Goal: Task Accomplishment & Management: Use online tool/utility

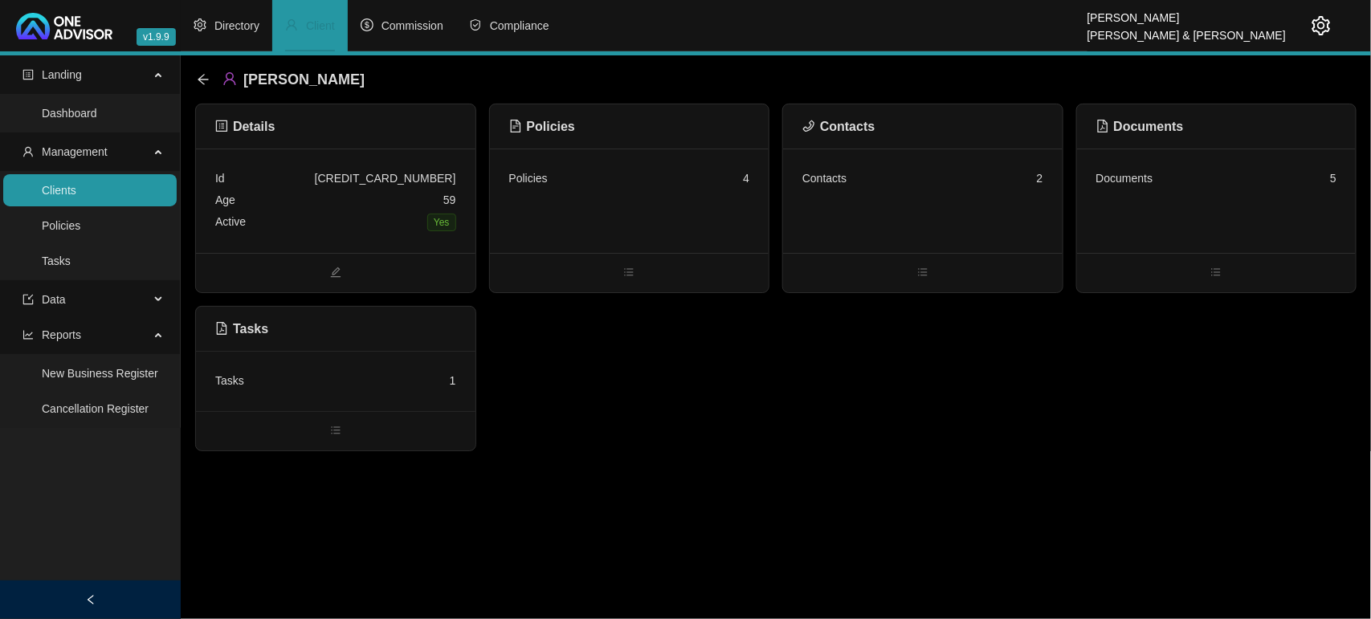
click at [68, 197] on link "Clients" at bounding box center [59, 190] width 35 height 13
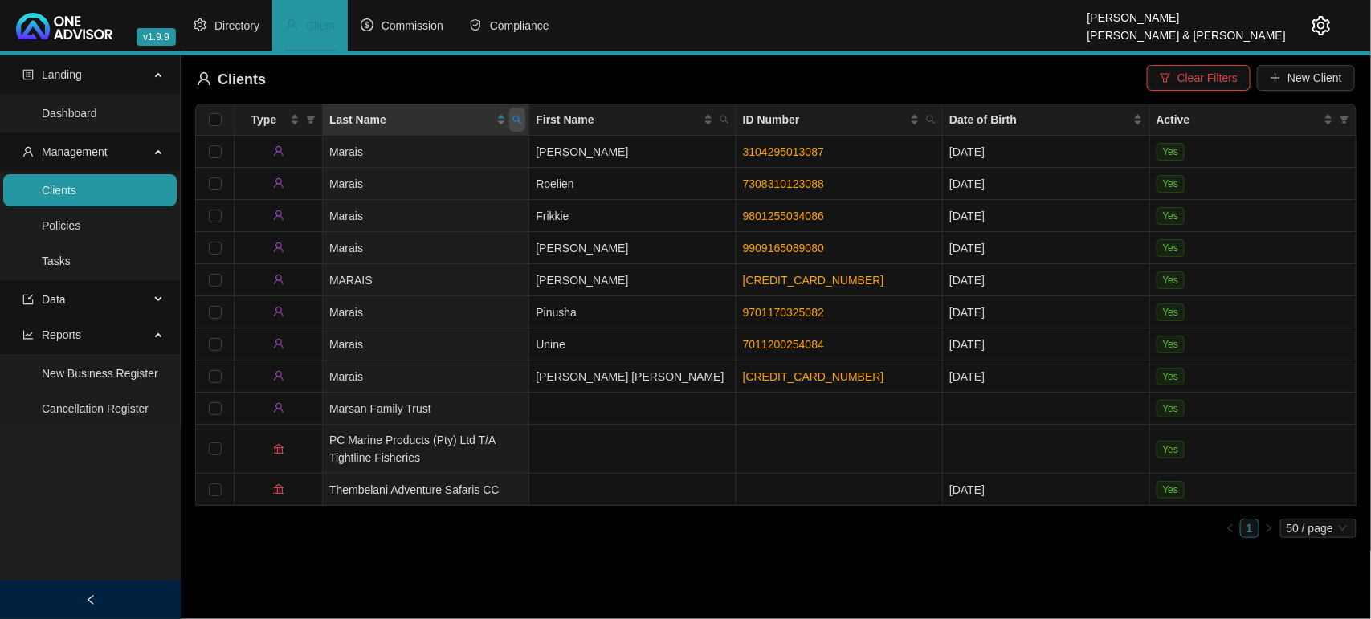
click at [515, 119] on icon "search" at bounding box center [518, 120] width 10 height 10
type input "mower"
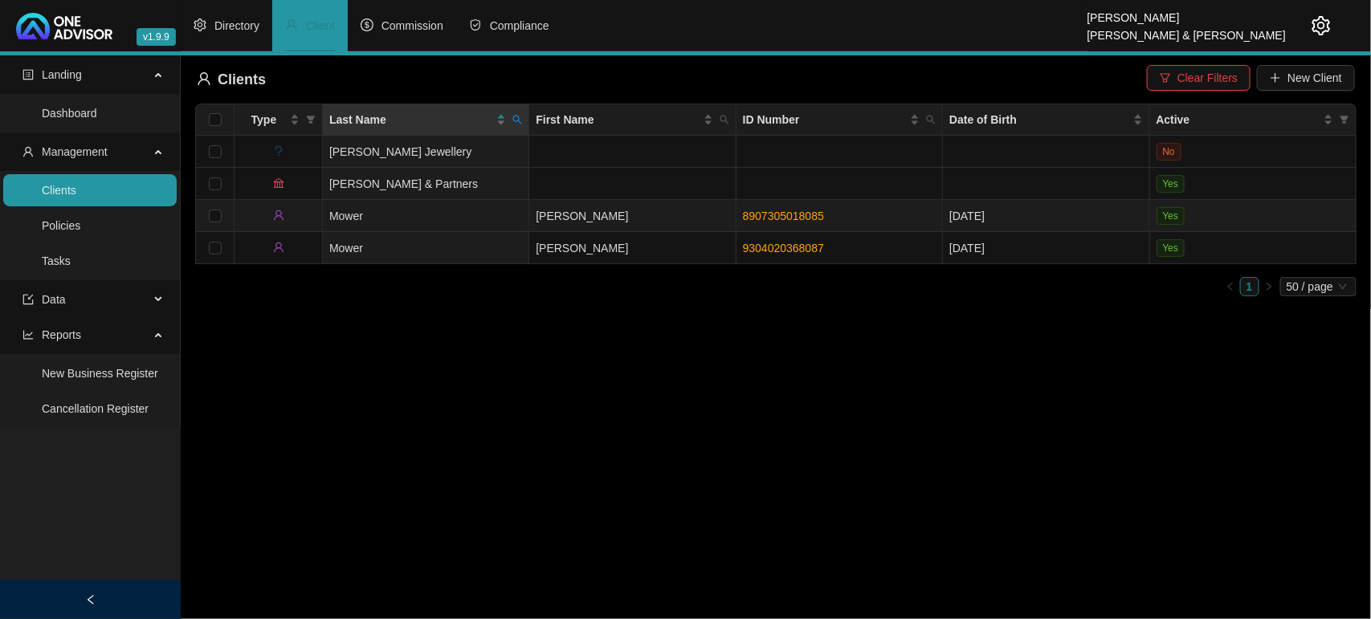
click at [440, 227] on td "Mower" at bounding box center [426, 216] width 206 height 32
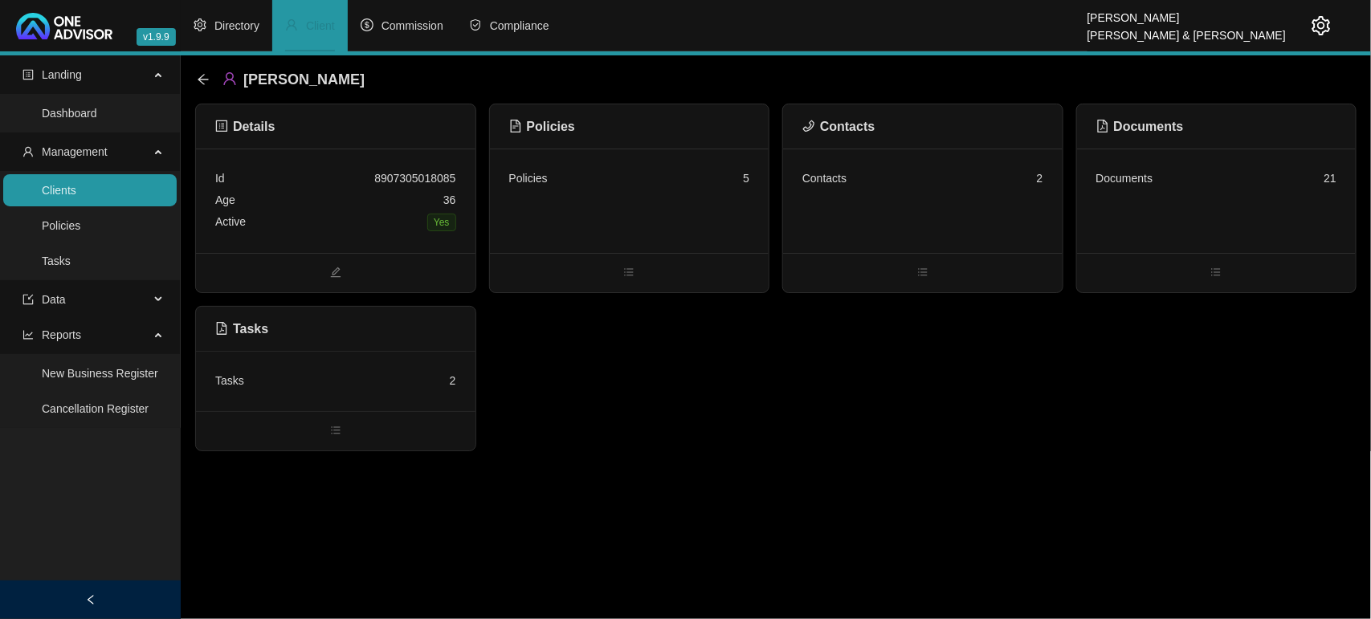
click at [629, 225] on div "Policies 5" at bounding box center [630, 201] width 280 height 104
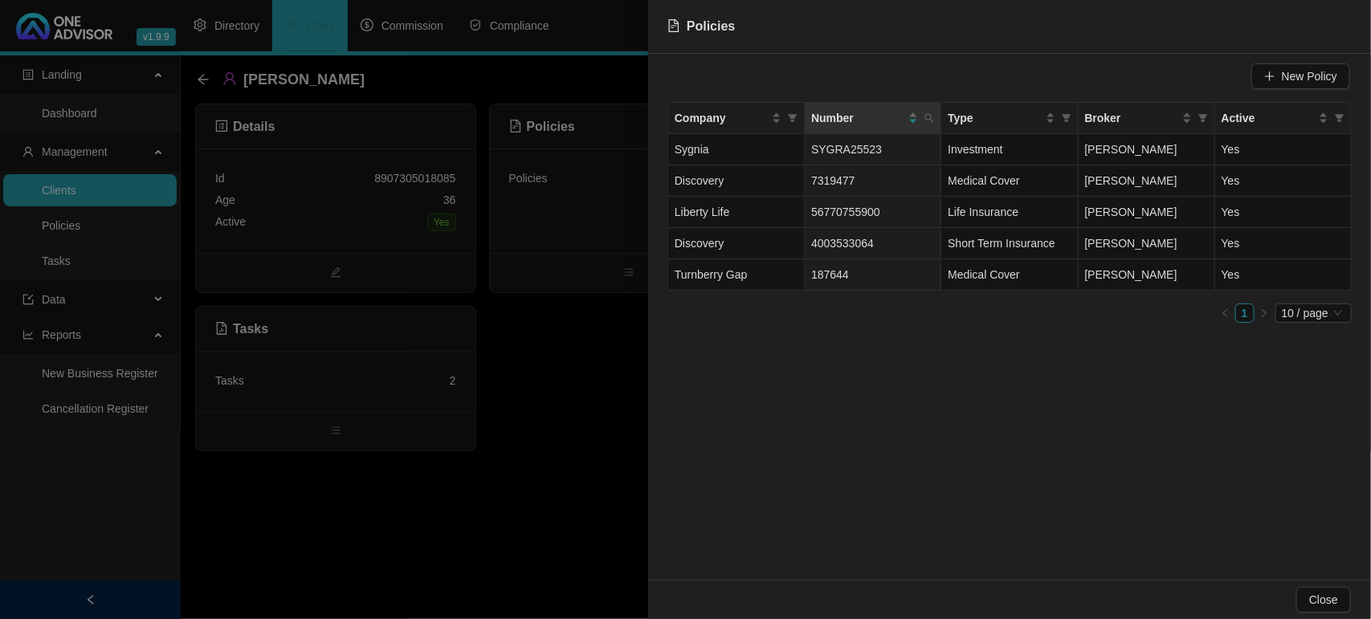
click at [579, 364] on div at bounding box center [685, 309] width 1371 height 619
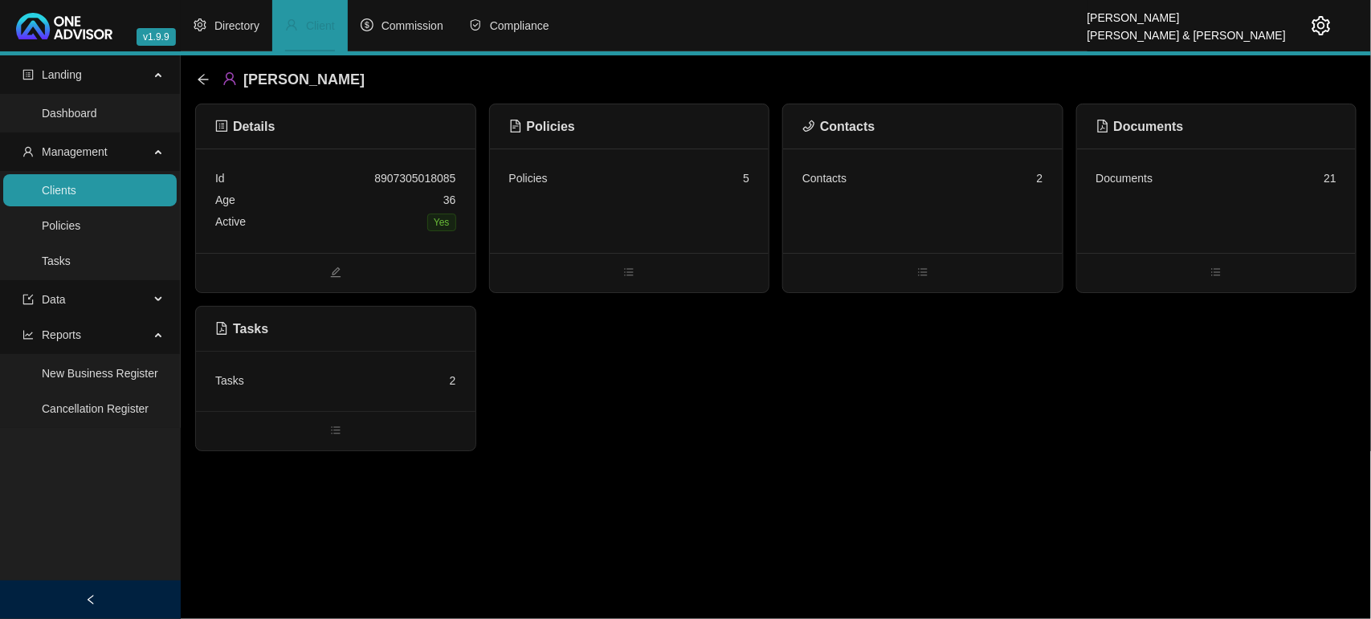
click at [580, 214] on div "Policies 5" at bounding box center [630, 201] width 280 height 104
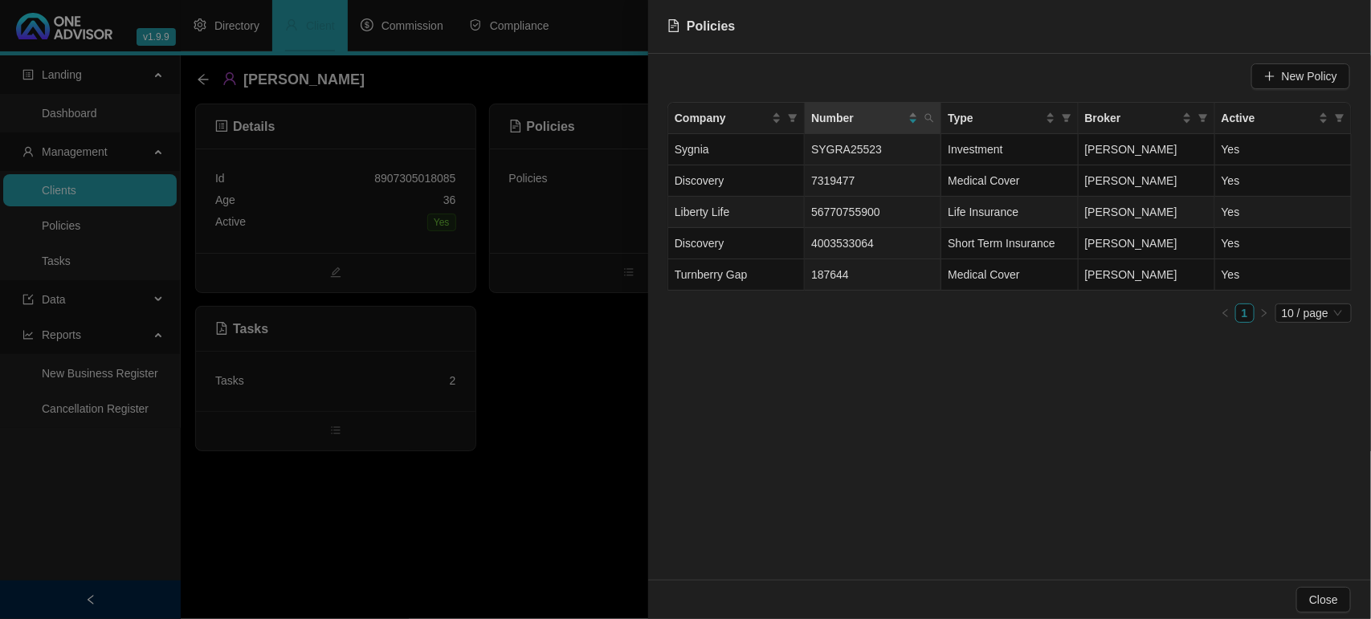
click at [727, 219] on span "Liberty Life" at bounding box center [702, 212] width 55 height 13
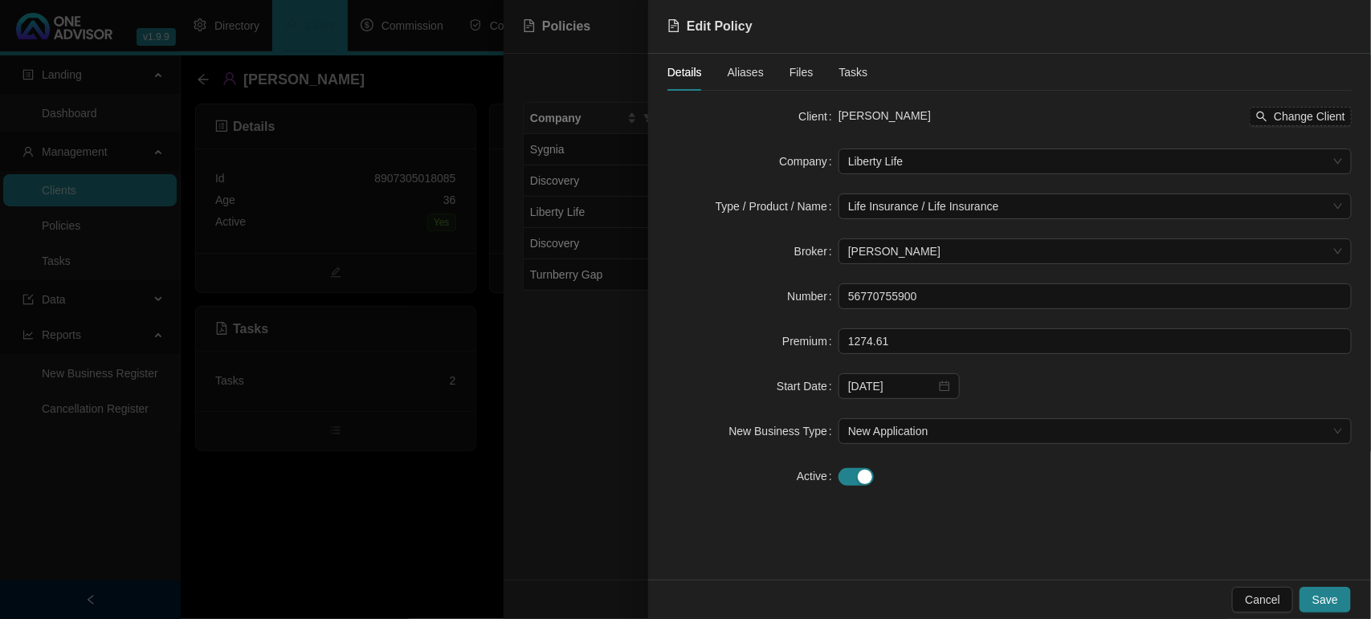
click at [793, 67] on span "Files" at bounding box center [802, 72] width 24 height 11
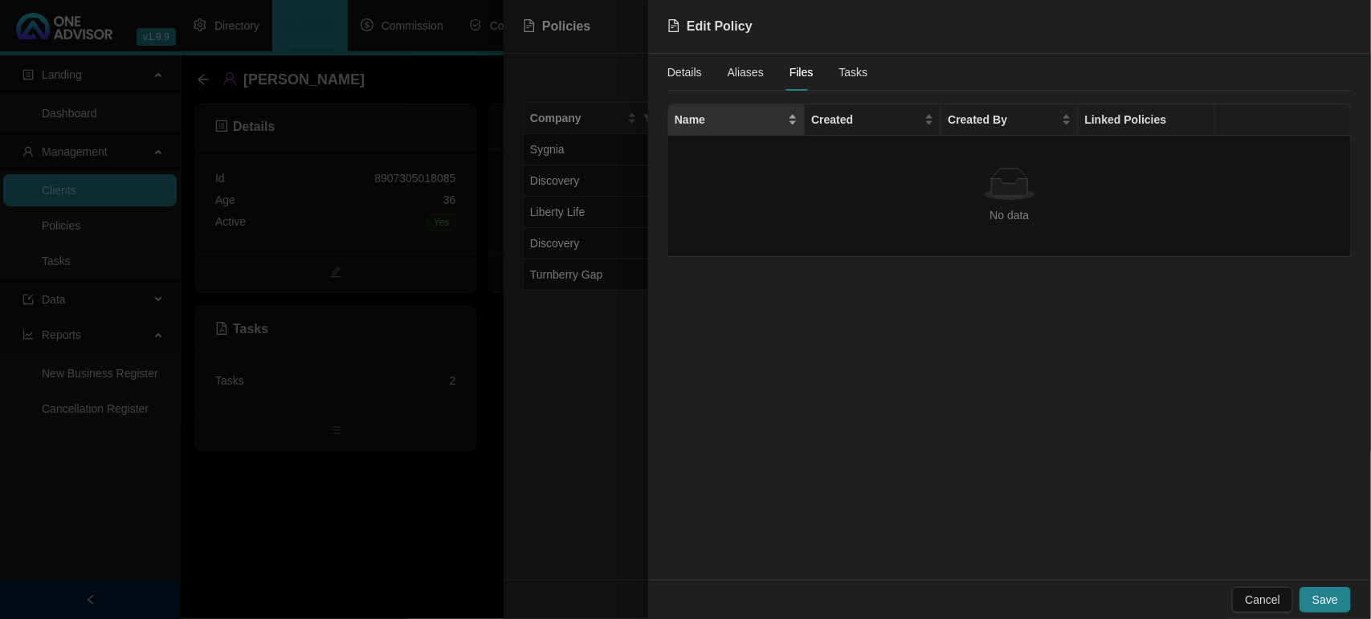
click at [789, 117] on div "Name" at bounding box center [736, 120] width 123 height 18
click at [797, 126] on div "Name" at bounding box center [736, 120] width 123 height 18
click at [435, 495] on div at bounding box center [685, 309] width 1371 height 619
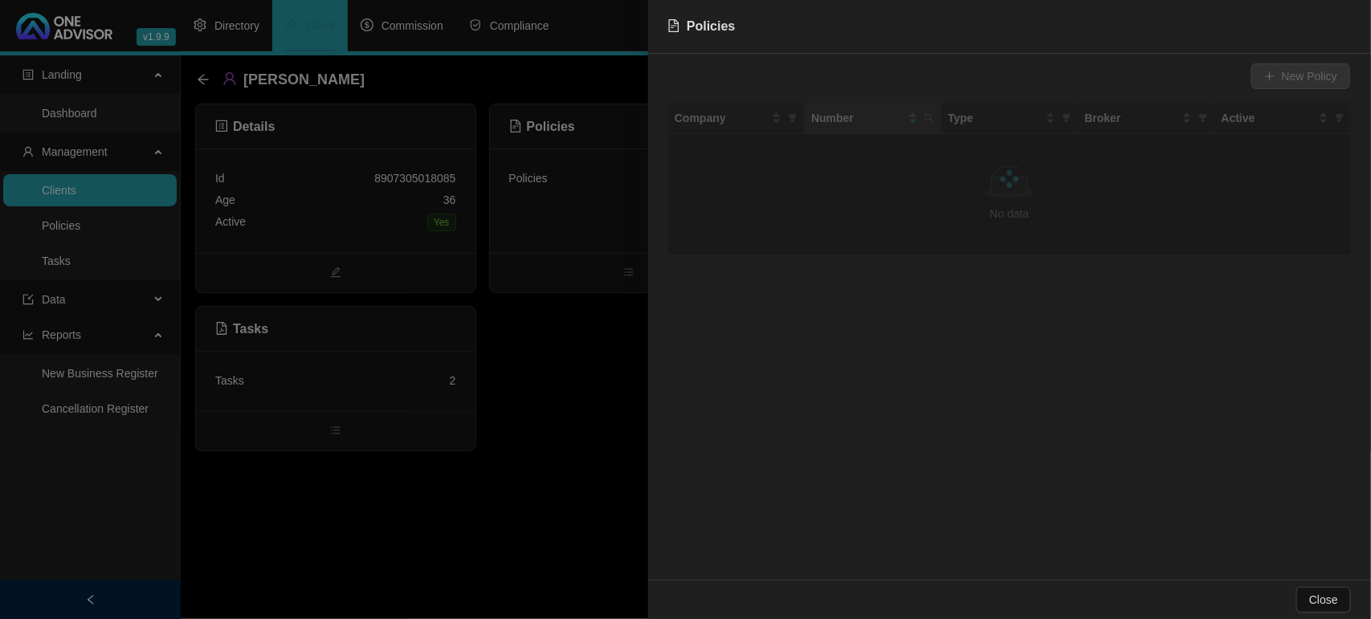
click at [435, 495] on div at bounding box center [685, 309] width 1371 height 619
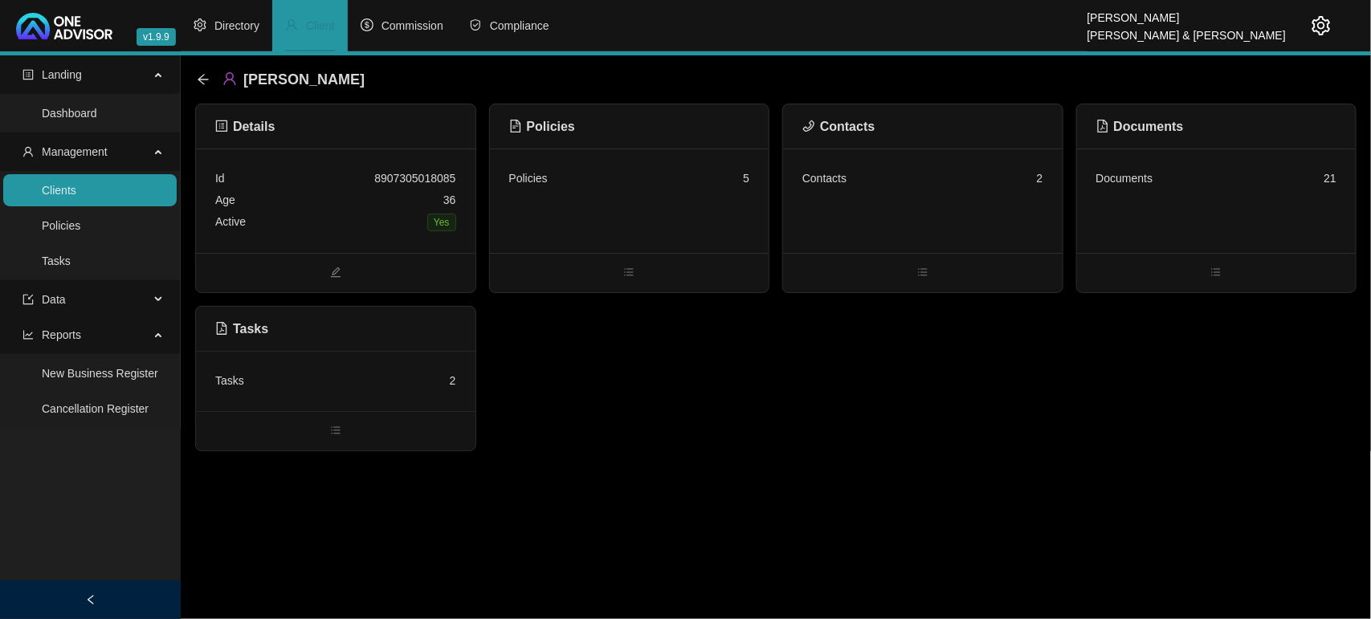
click at [396, 367] on div "Tasks 2" at bounding box center [336, 381] width 280 height 60
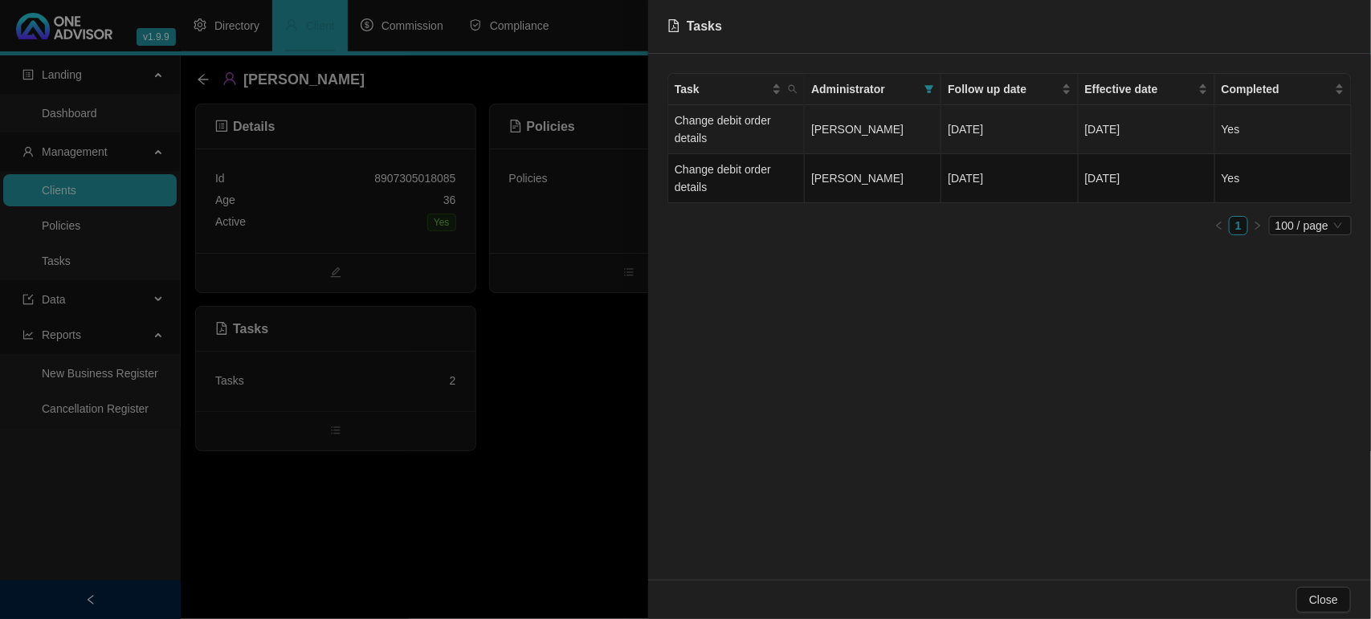
click at [805, 135] on td "[PERSON_NAME]" at bounding box center [873, 129] width 137 height 49
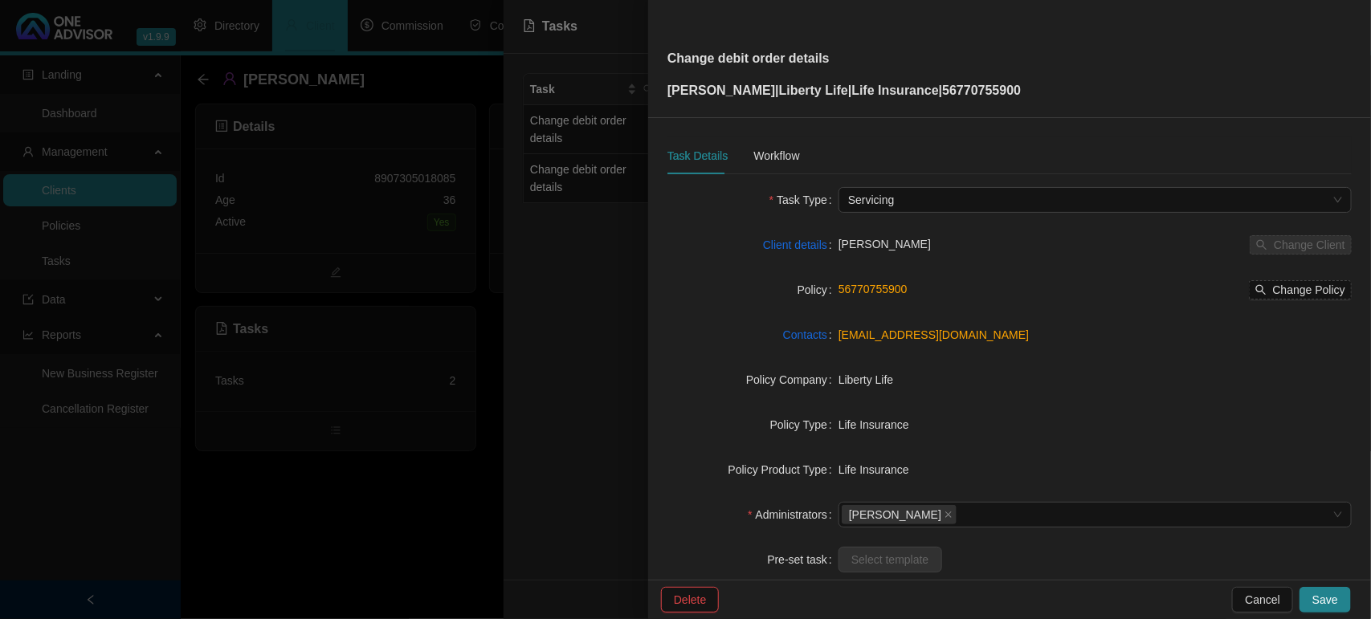
click at [581, 337] on div at bounding box center [685, 309] width 1371 height 619
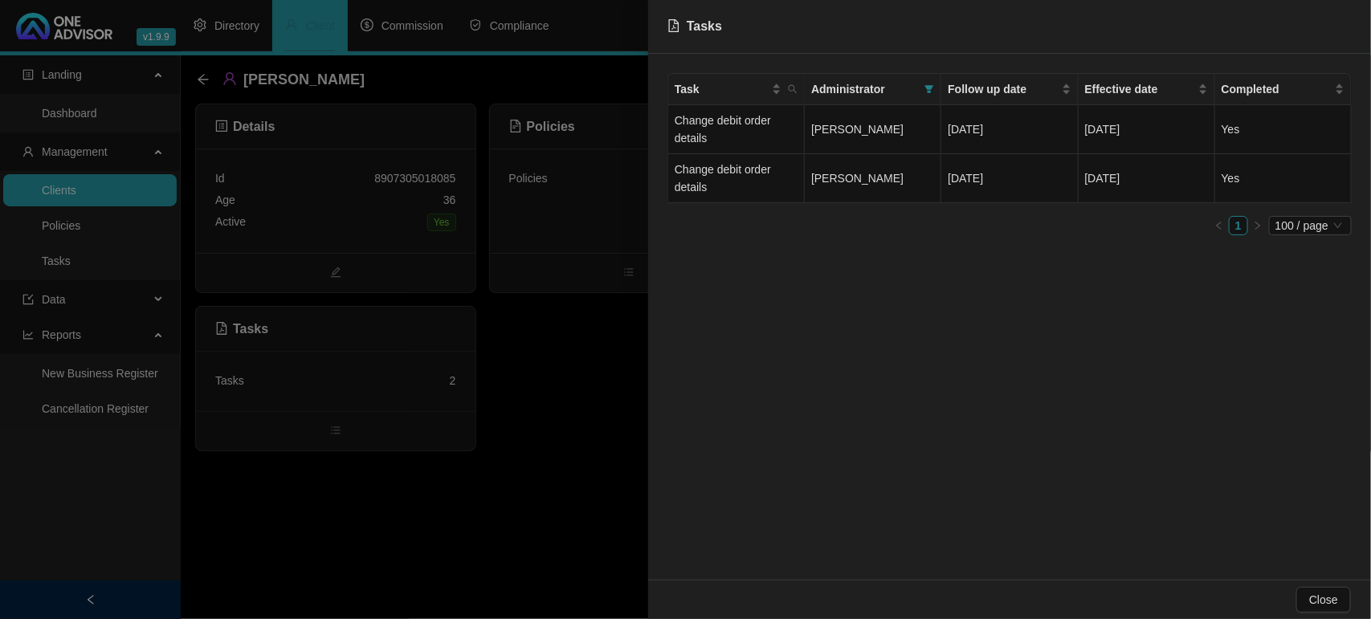
click at [362, 490] on div at bounding box center [685, 309] width 1371 height 619
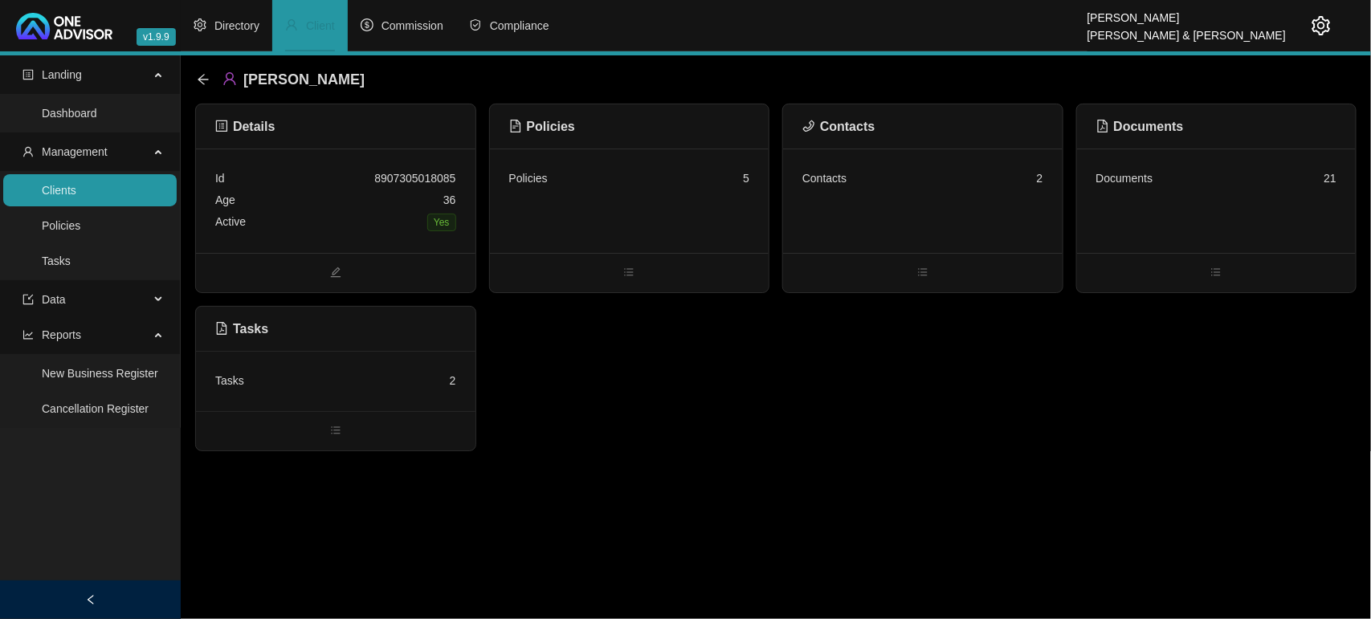
click at [390, 378] on div "Tasks 2" at bounding box center [335, 381] width 241 height 22
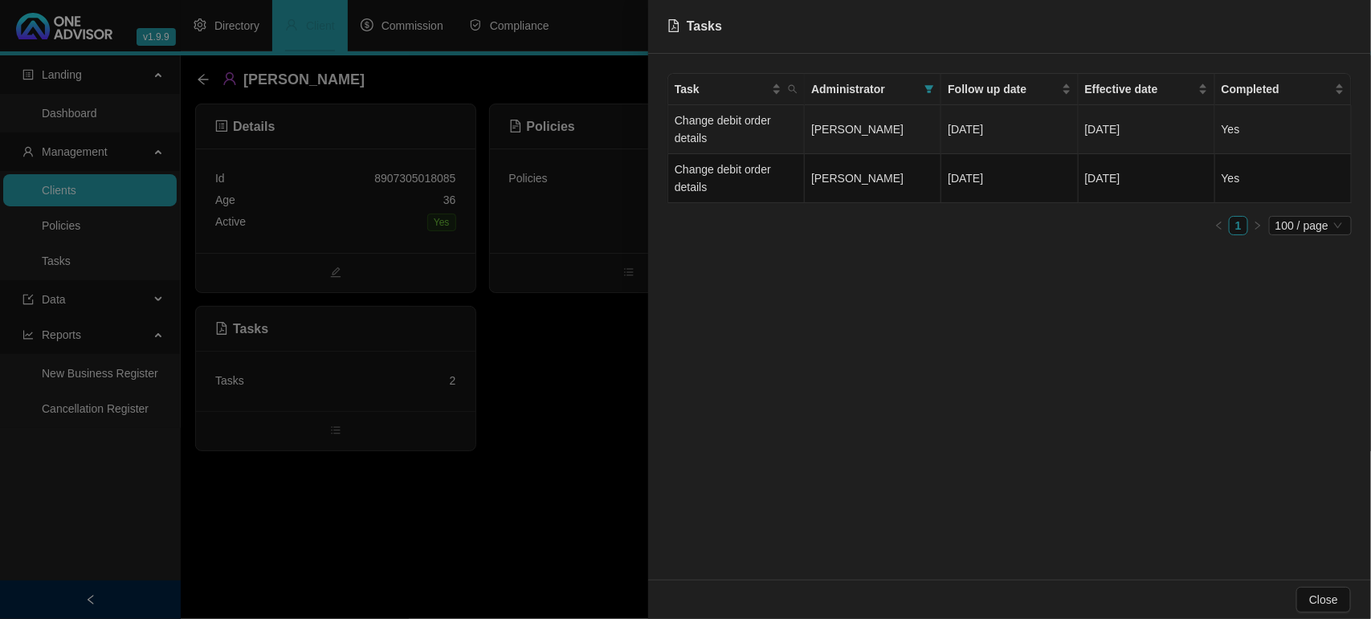
click at [750, 122] on td "Change debit order details" at bounding box center [736, 129] width 137 height 49
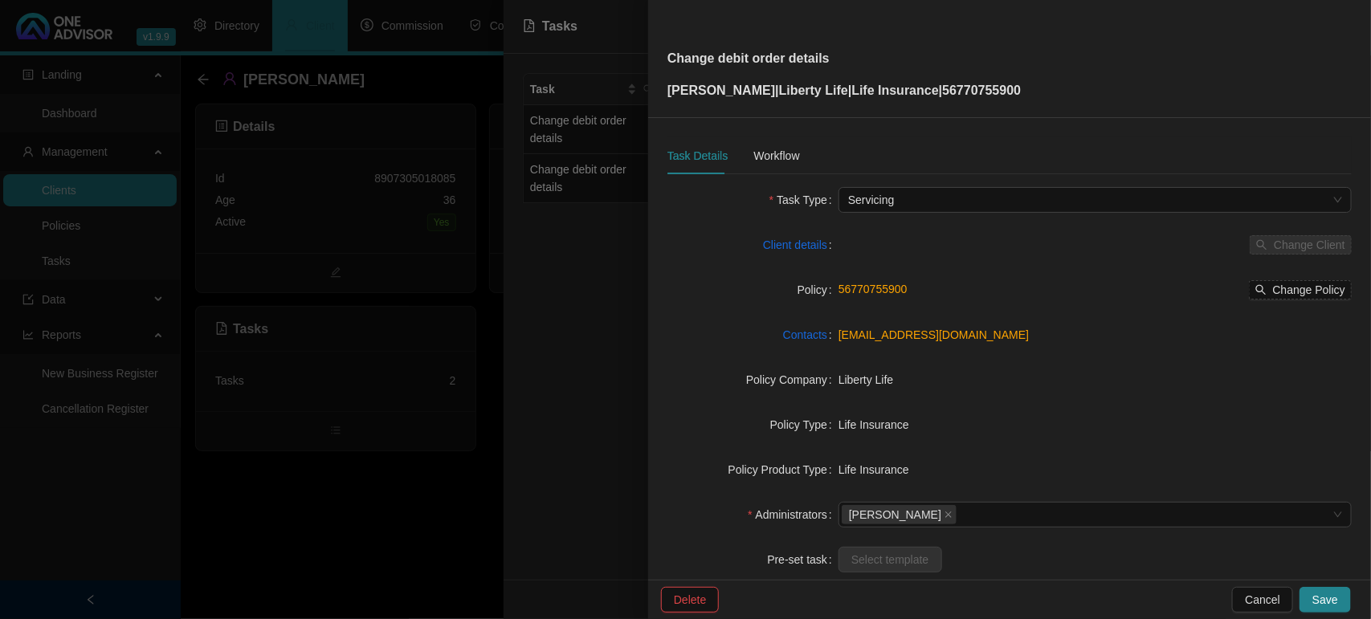
click at [750, 129] on div "Change debit order details [PERSON_NAME] | Liberty Life | Life Insurance | 5677…" at bounding box center [685, 309] width 1371 height 619
click at [262, 513] on div at bounding box center [685, 309] width 1371 height 619
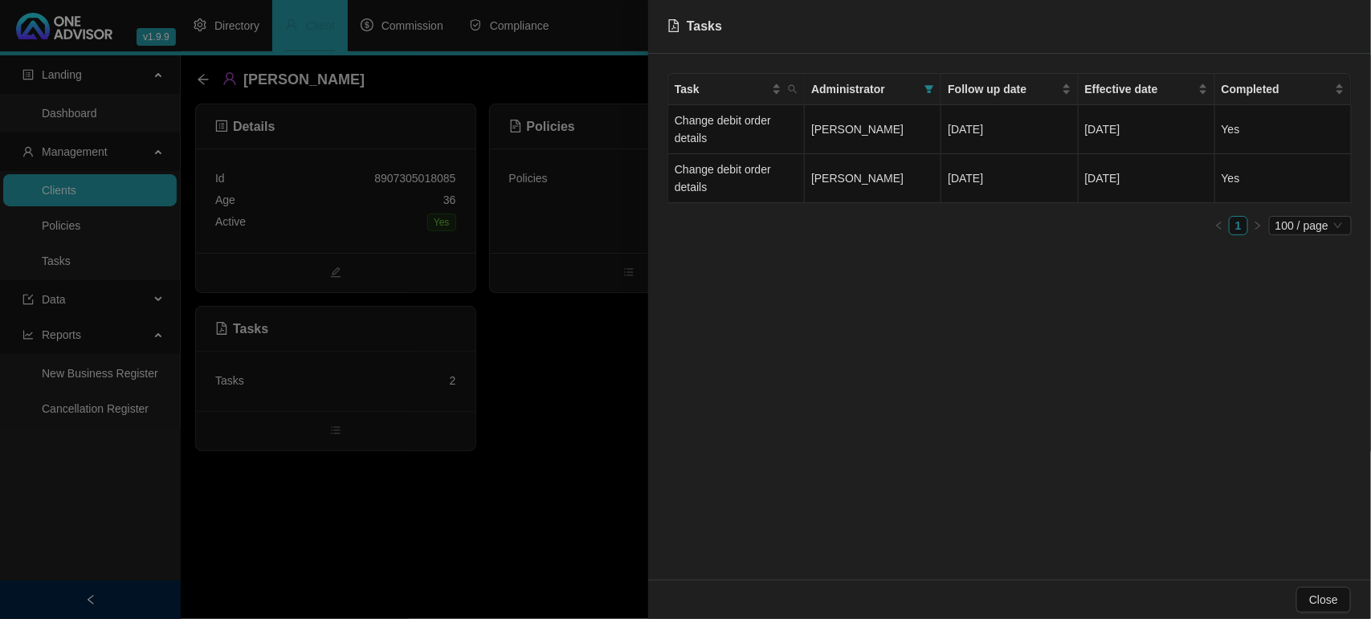
click at [329, 496] on div at bounding box center [685, 309] width 1371 height 619
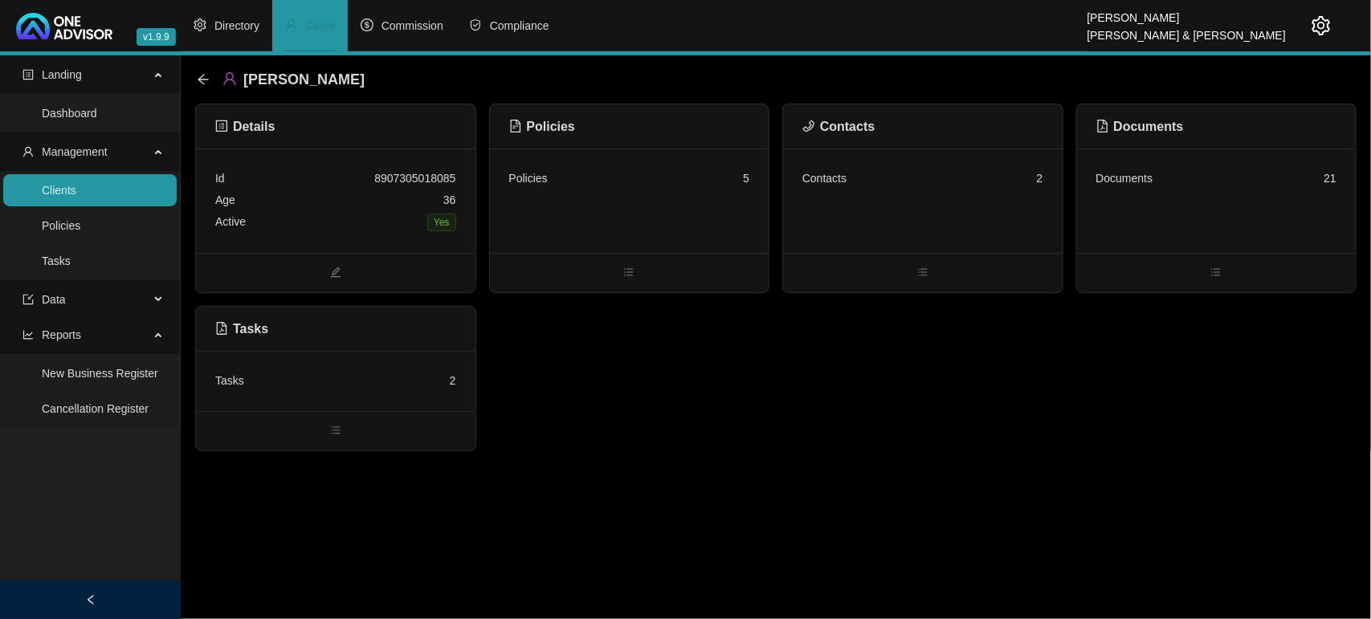
click at [1253, 179] on div "Documents 21" at bounding box center [1217, 179] width 241 height 22
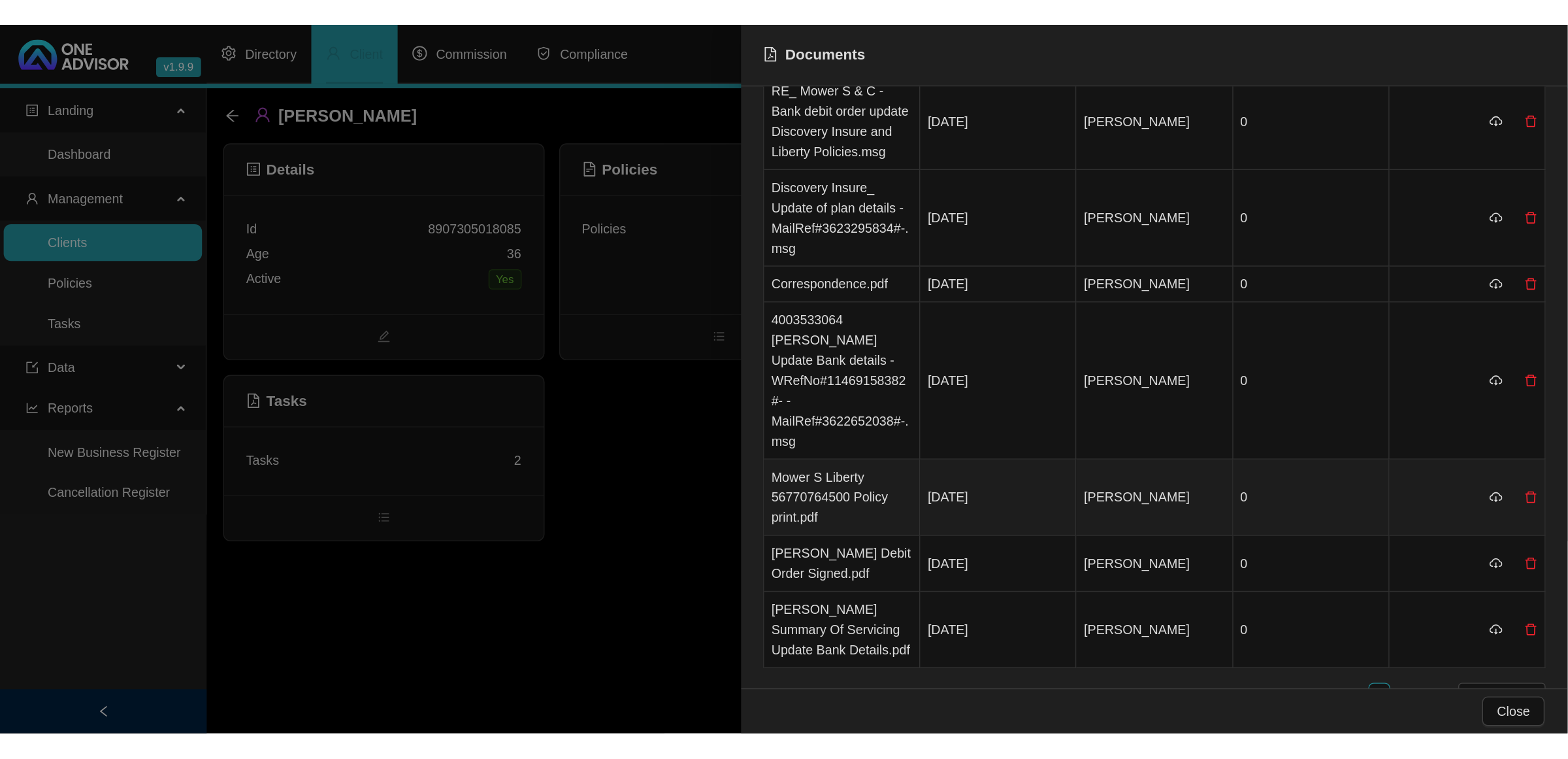
scroll to position [245, 0]
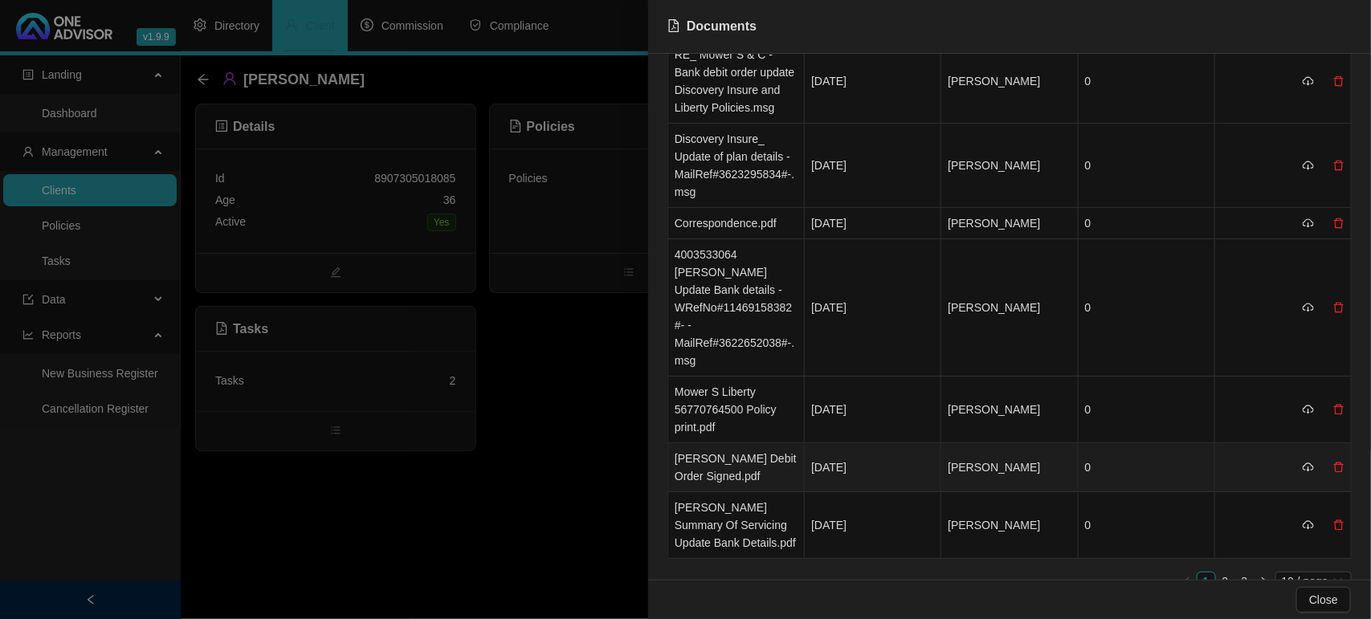
click at [732, 443] on td "[PERSON_NAME] Debit Order Signed.pdf" at bounding box center [736, 467] width 137 height 49
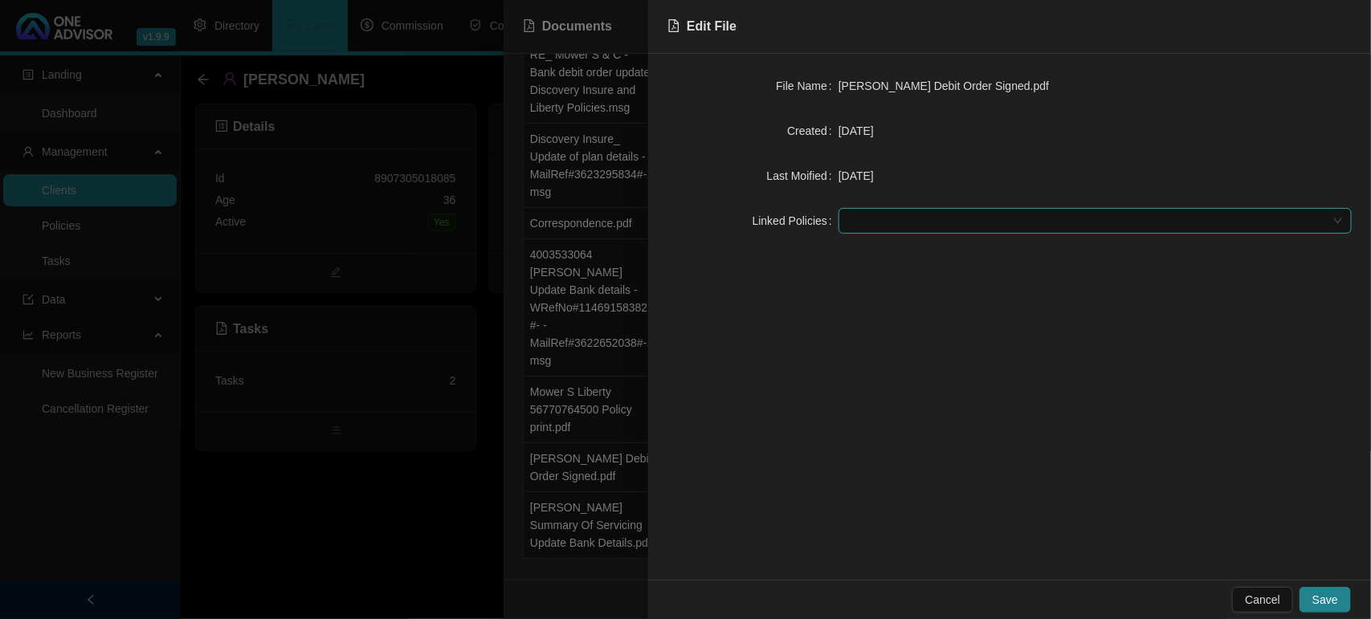
click at [884, 227] on div at bounding box center [1087, 221] width 490 height 12
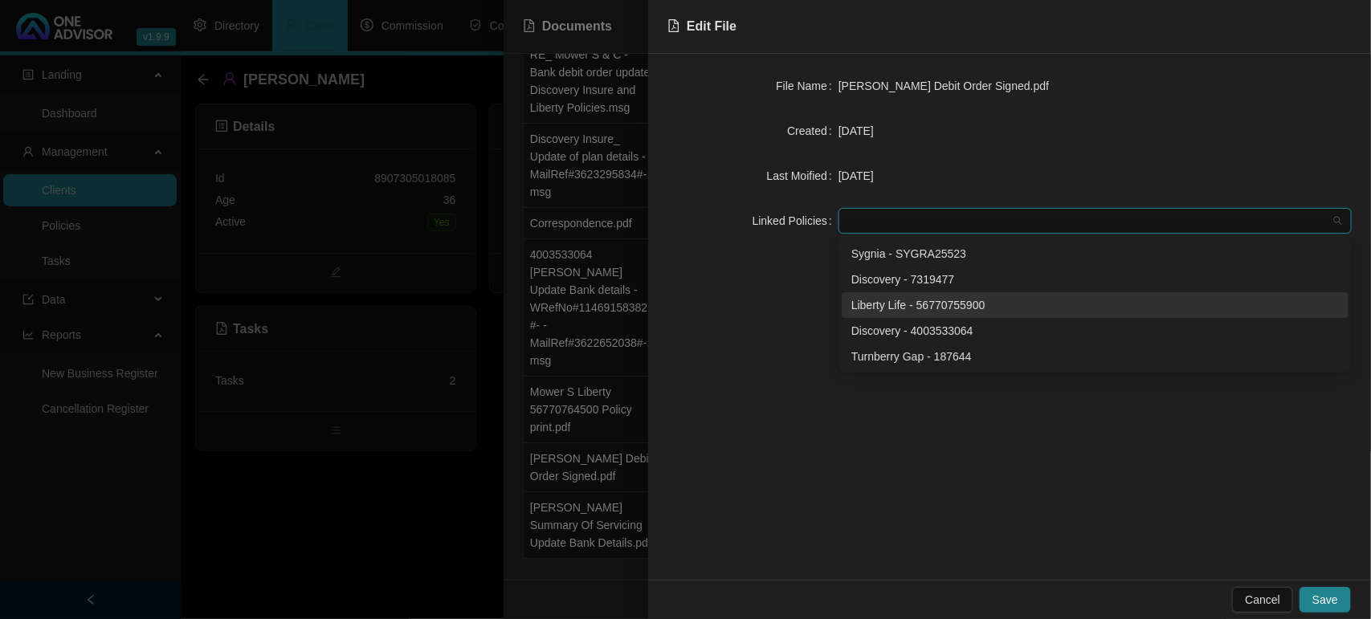
click at [910, 311] on div "Liberty Life - 56770755900" at bounding box center [1096, 305] width 488 height 18
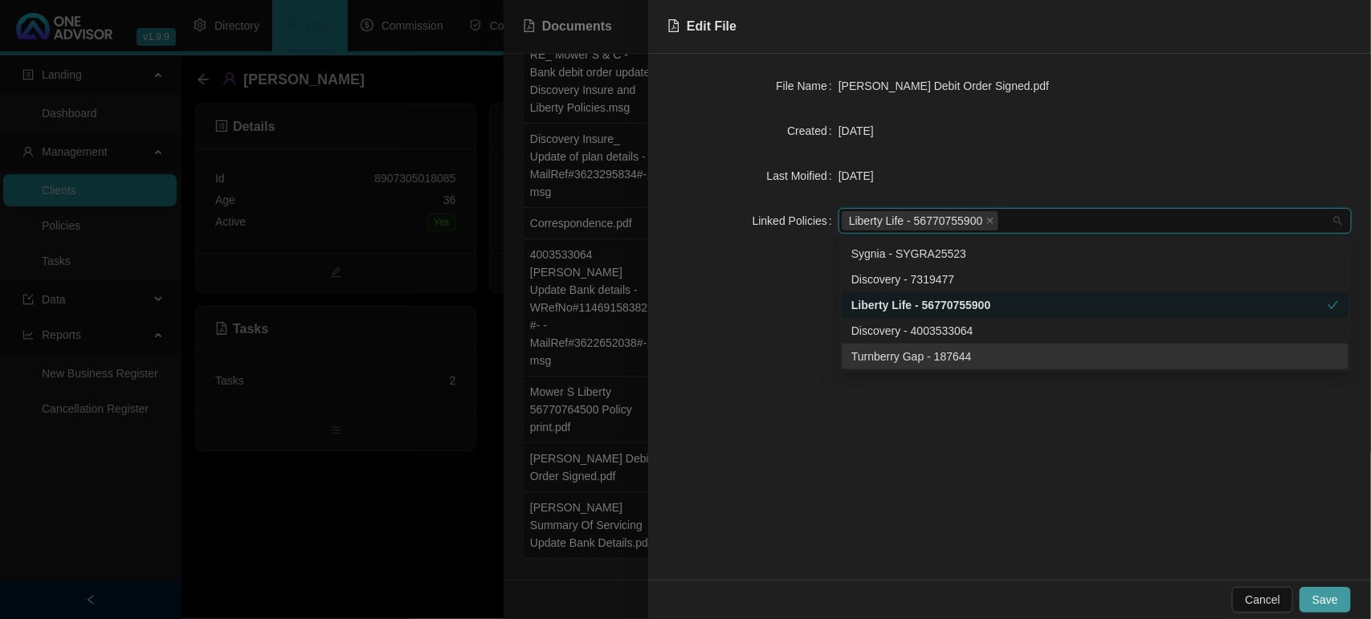
click at [1322, 593] on span "Save" at bounding box center [1326, 600] width 26 height 18
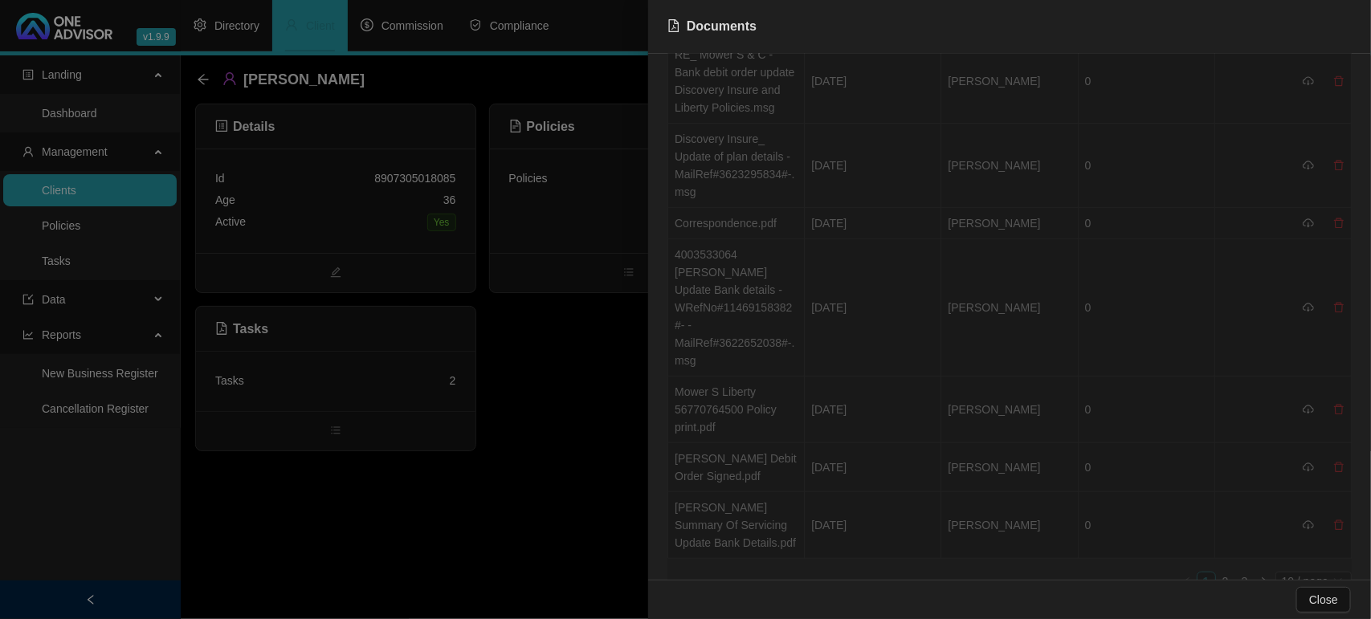
click at [511, 530] on div at bounding box center [685, 309] width 1371 height 619
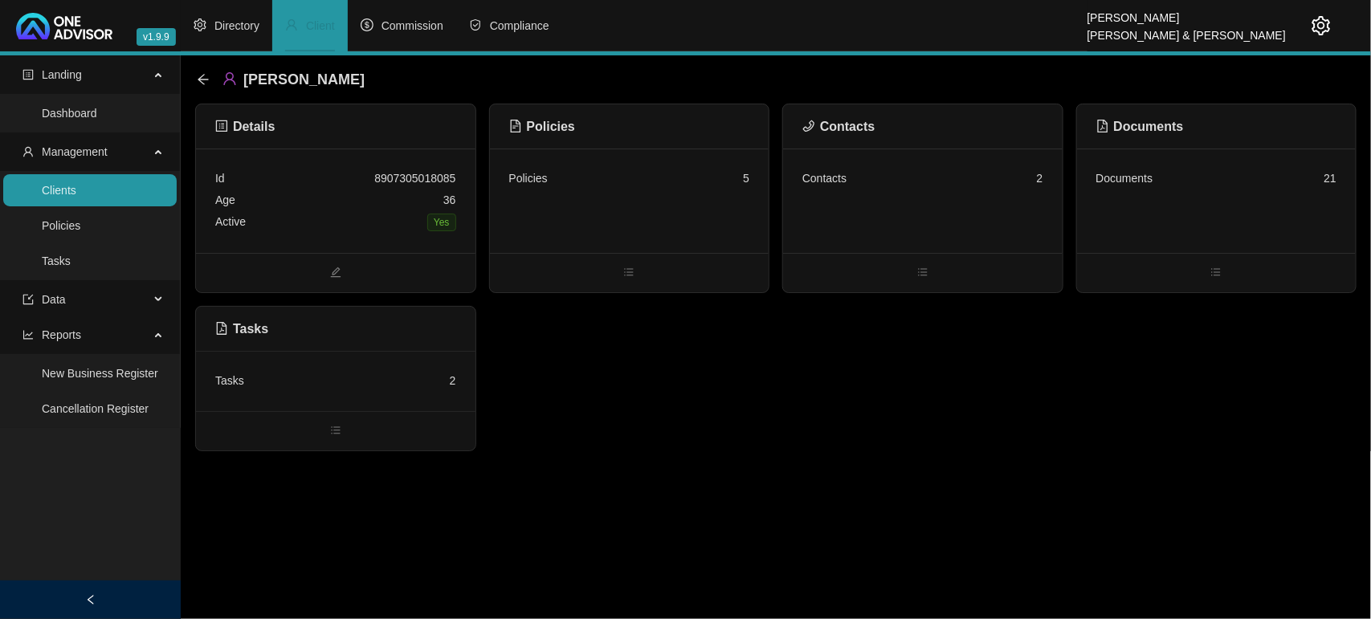
click at [687, 226] on div "Policies 5" at bounding box center [630, 201] width 280 height 104
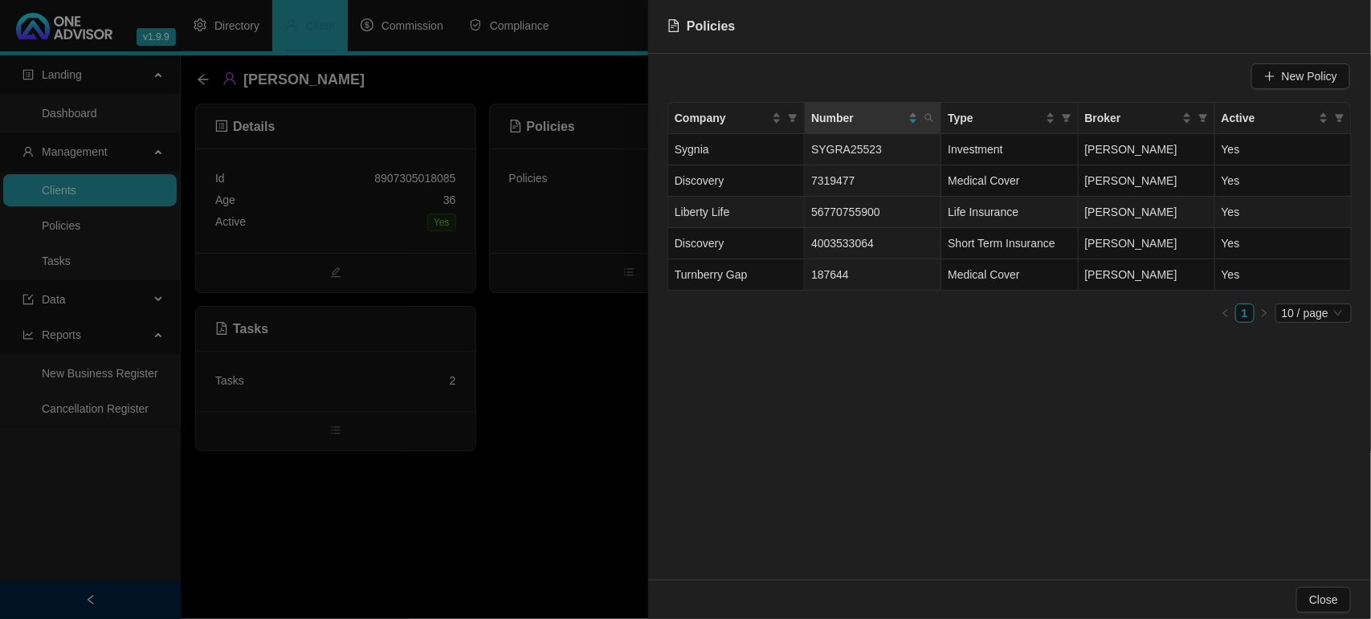
click at [761, 214] on td "Liberty Life" at bounding box center [736, 212] width 137 height 31
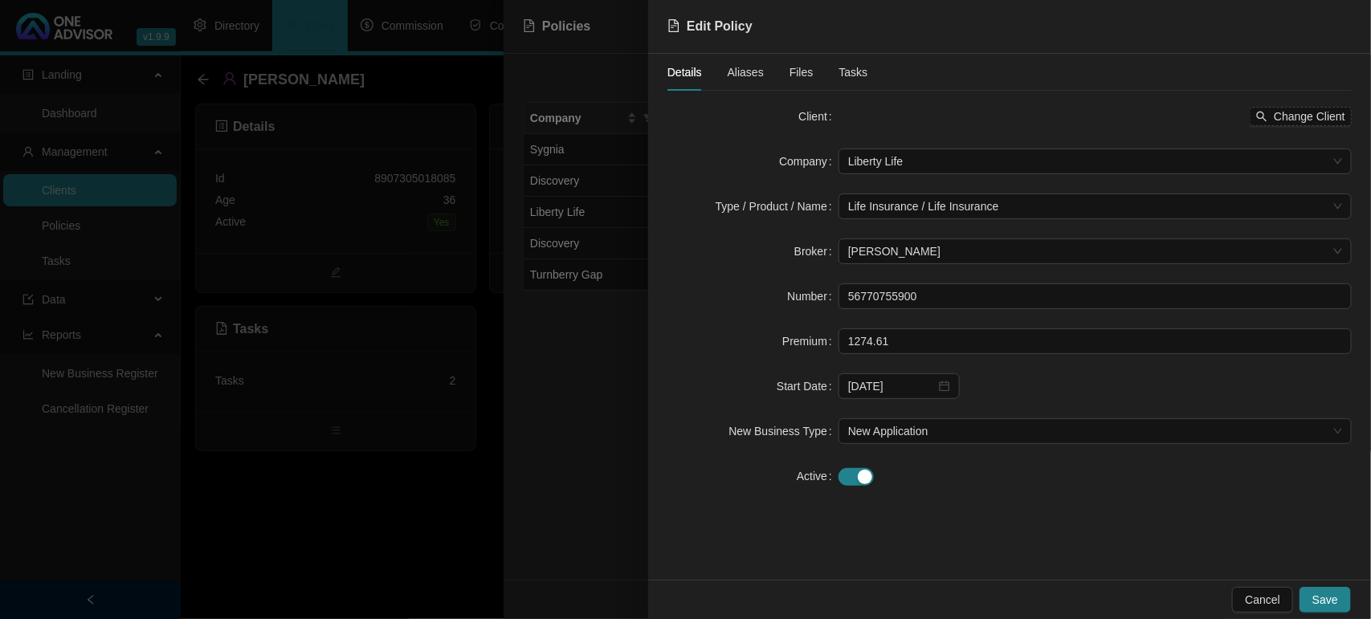
click at [799, 74] on span "Files" at bounding box center [802, 72] width 24 height 11
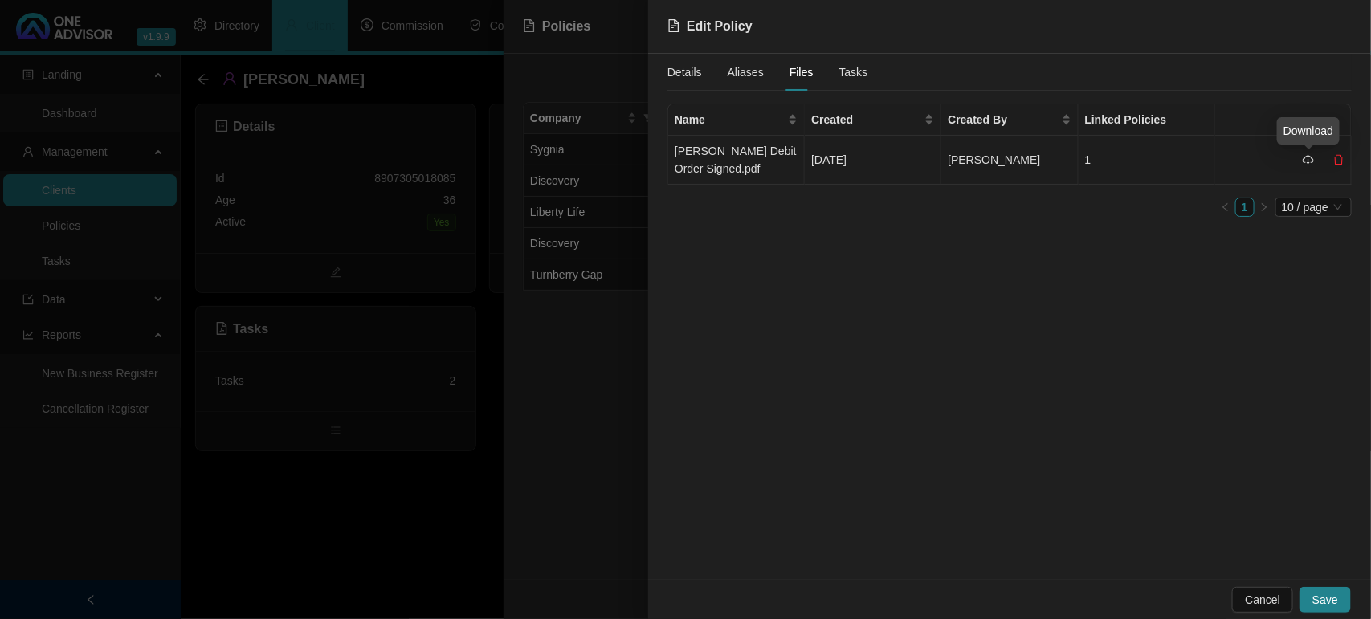
click at [1308, 161] on icon "cloud-download" at bounding box center [1308, 159] width 11 height 11
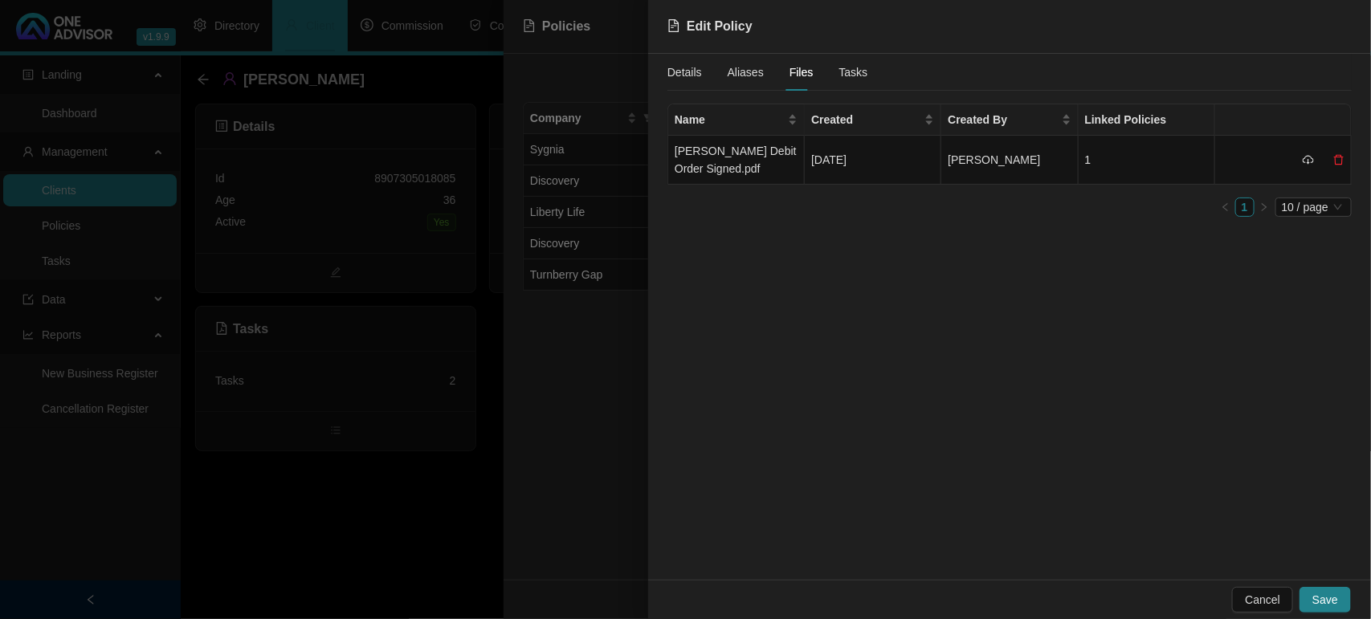
click at [402, 523] on div at bounding box center [685, 309] width 1371 height 619
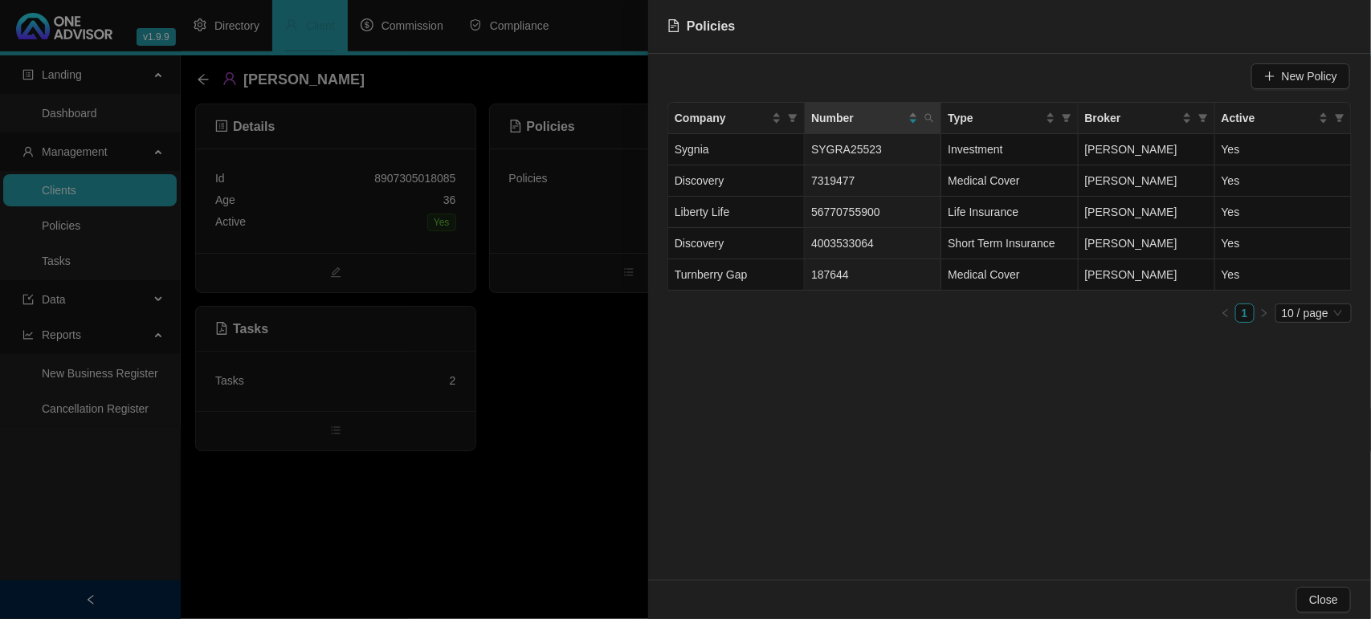
click at [408, 515] on div at bounding box center [685, 309] width 1371 height 619
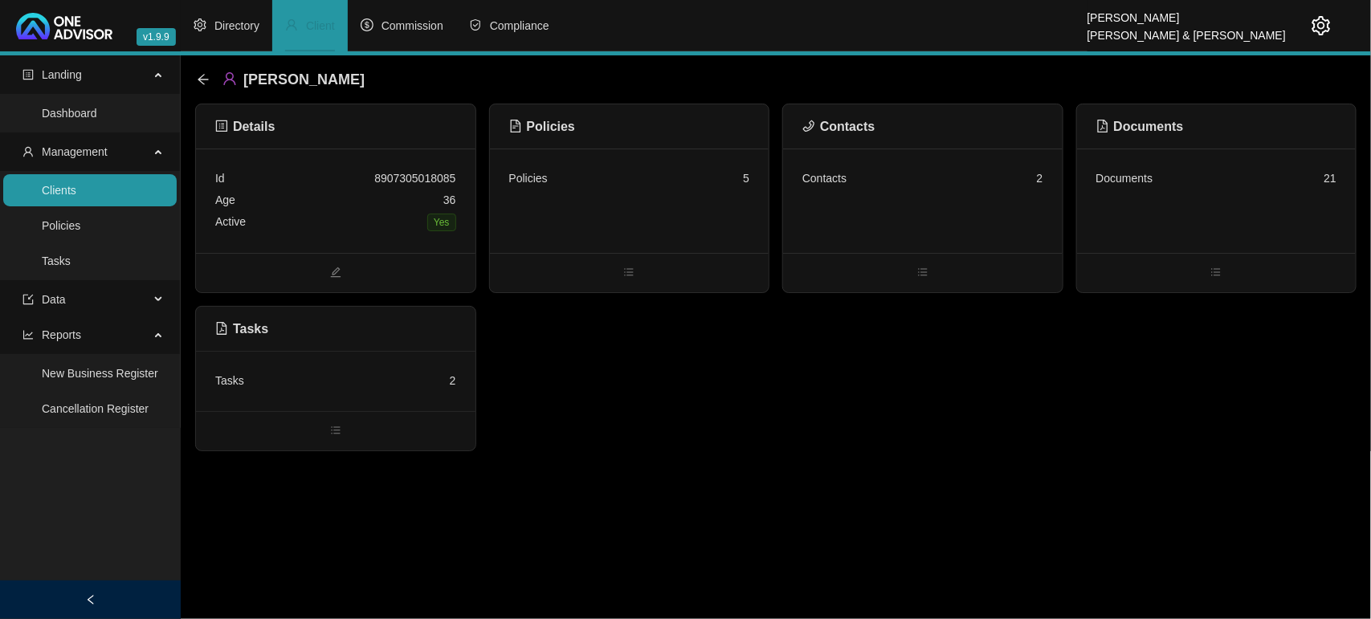
click at [316, 374] on div "Tasks 2" at bounding box center [335, 381] width 241 height 22
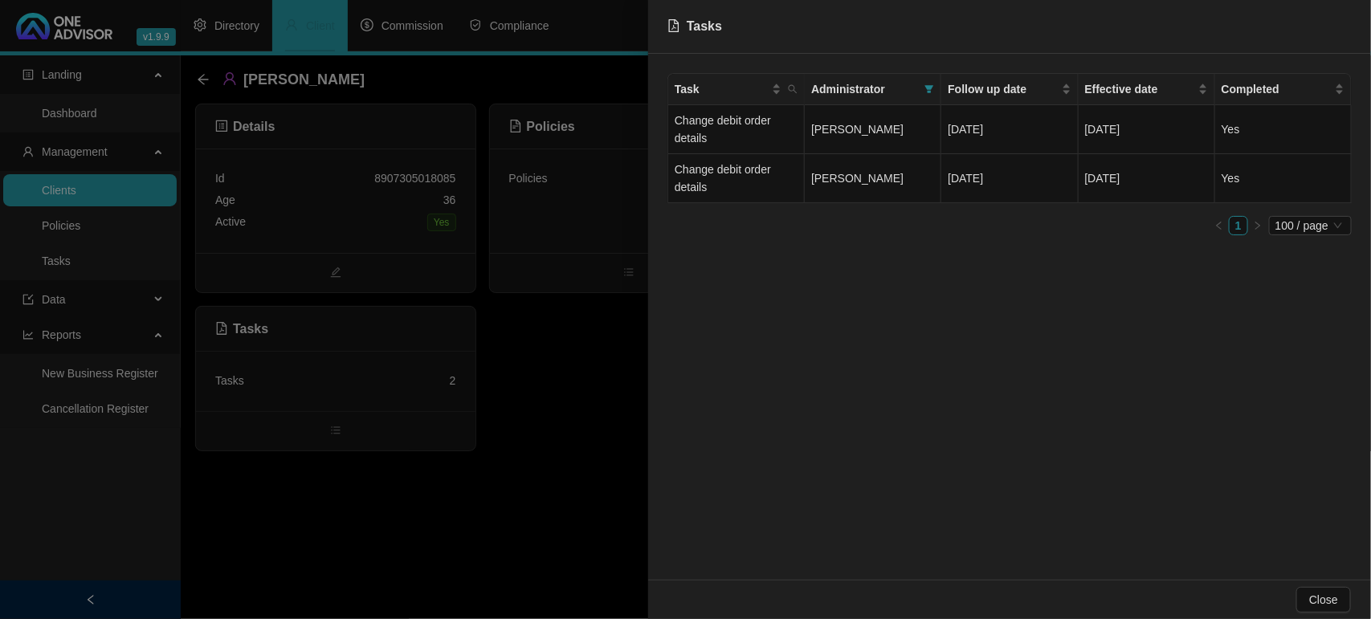
click at [403, 540] on div at bounding box center [685, 309] width 1371 height 619
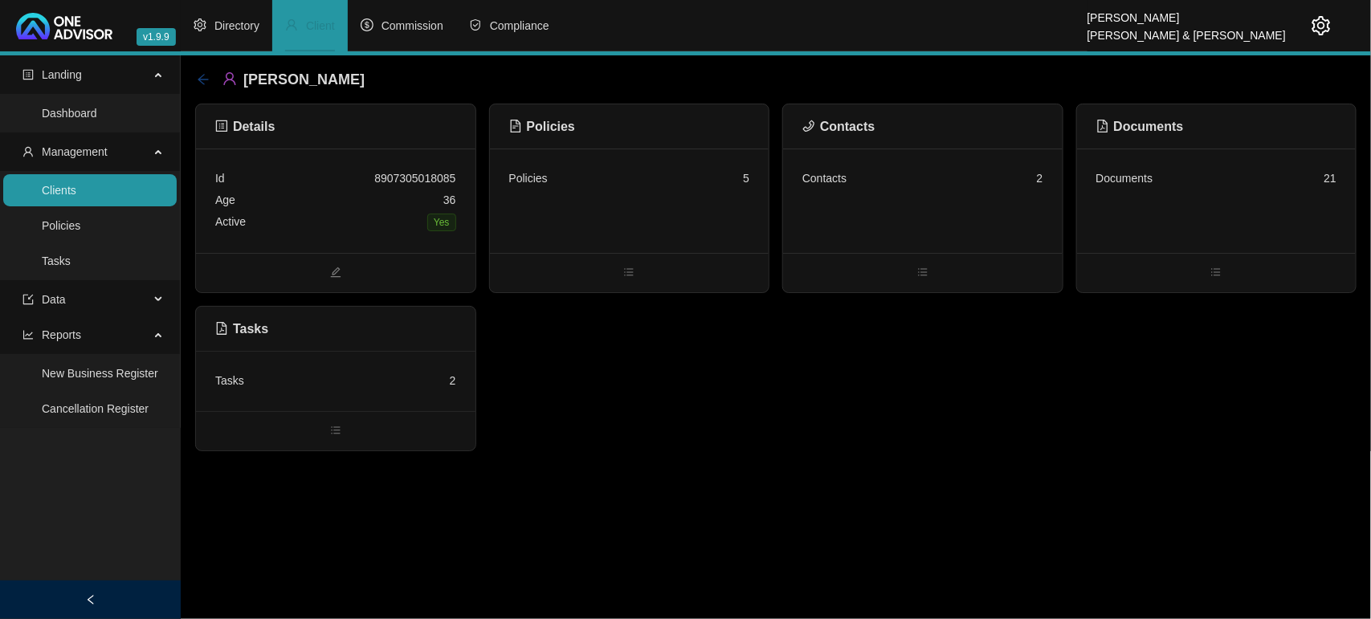
click at [203, 83] on icon "arrow-left" at bounding box center [203, 79] width 13 height 13
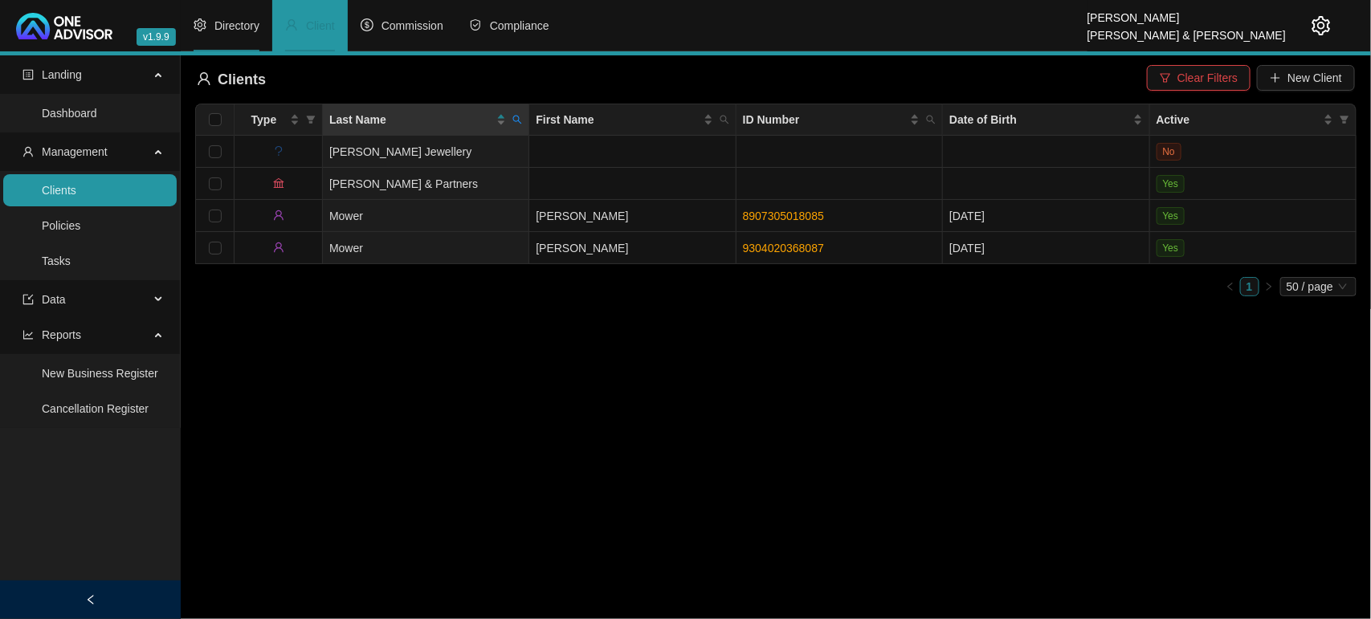
click at [243, 44] on li "Directory" at bounding box center [227, 25] width 92 height 51
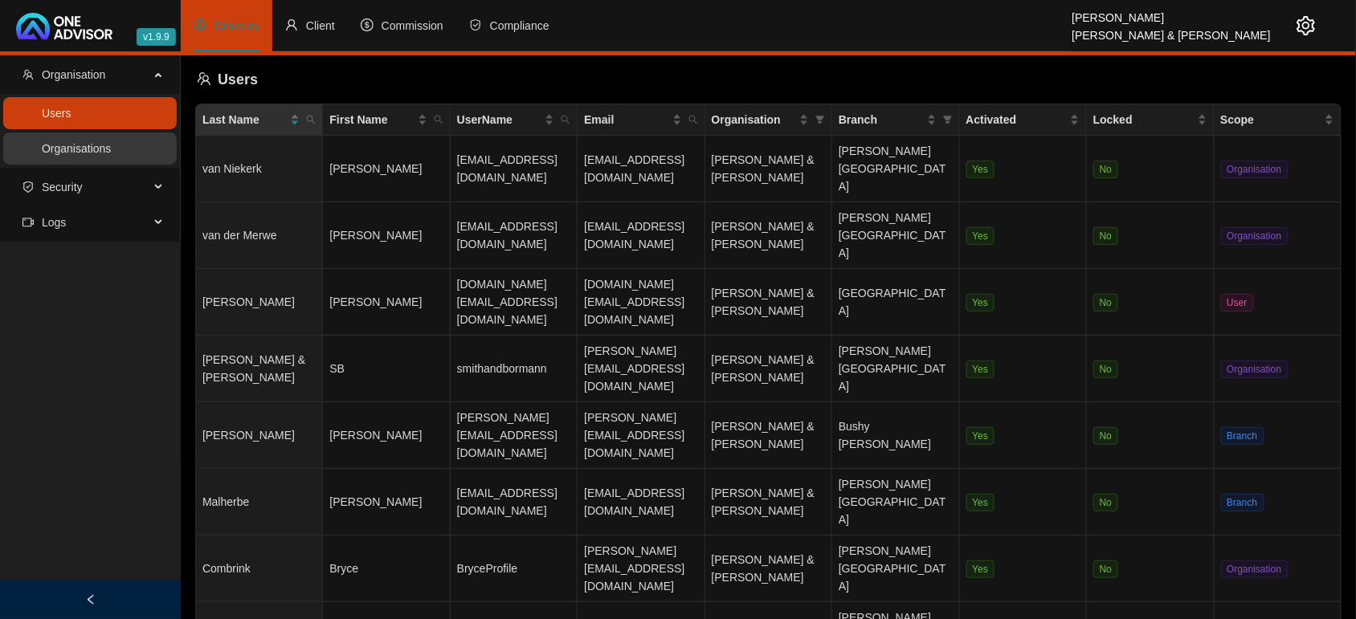
click at [57, 147] on link "Organisations" at bounding box center [76, 148] width 69 height 13
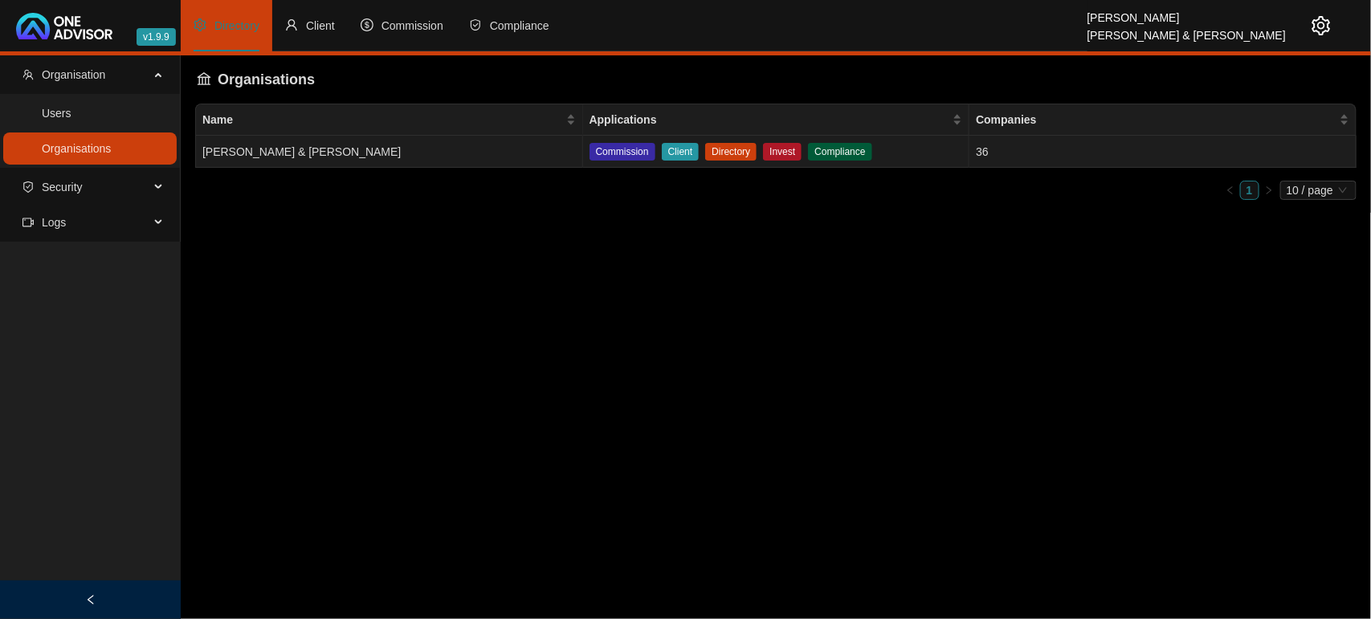
click at [350, 161] on td "[PERSON_NAME] & [PERSON_NAME]" at bounding box center [389, 152] width 387 height 32
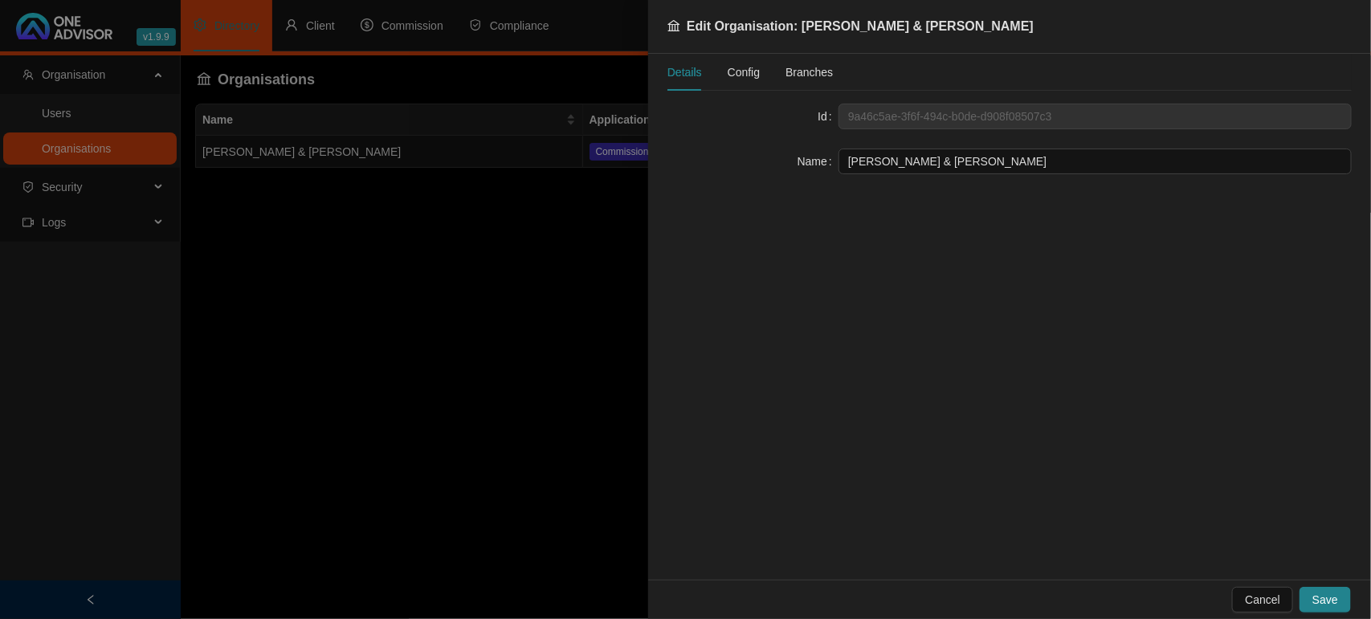
click at [743, 67] on span "Config" at bounding box center [744, 72] width 32 height 11
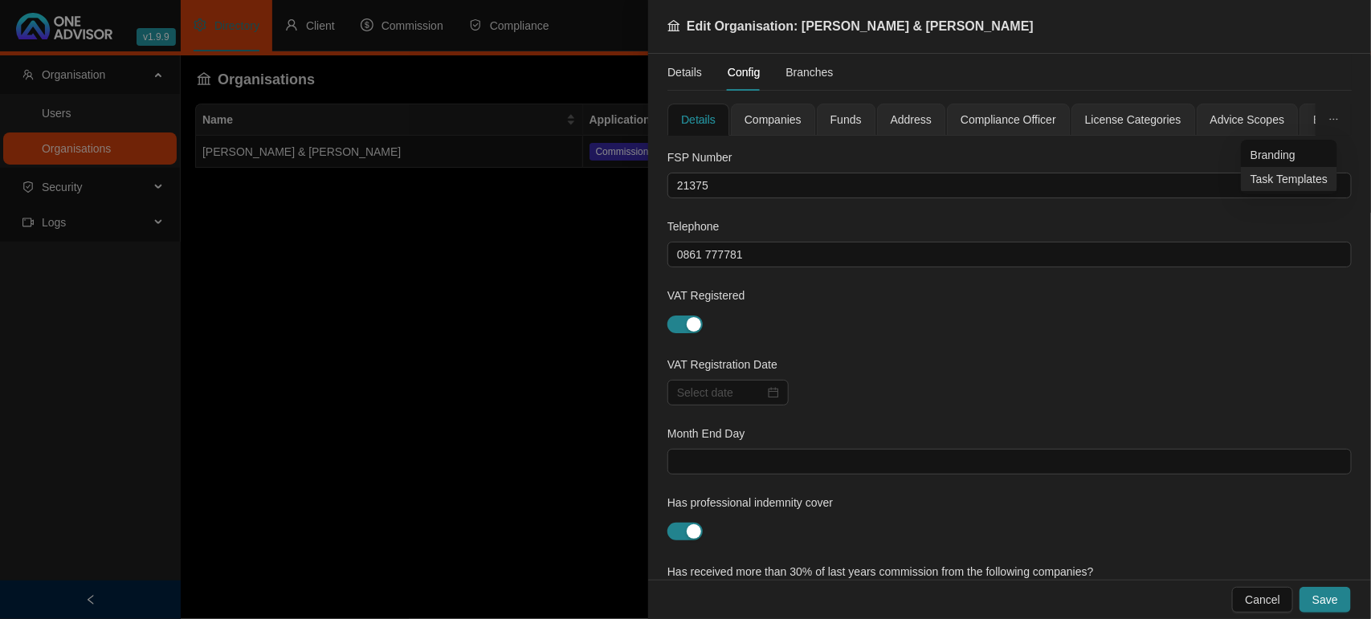
click at [1278, 182] on span "Task Templates" at bounding box center [1289, 179] width 77 height 18
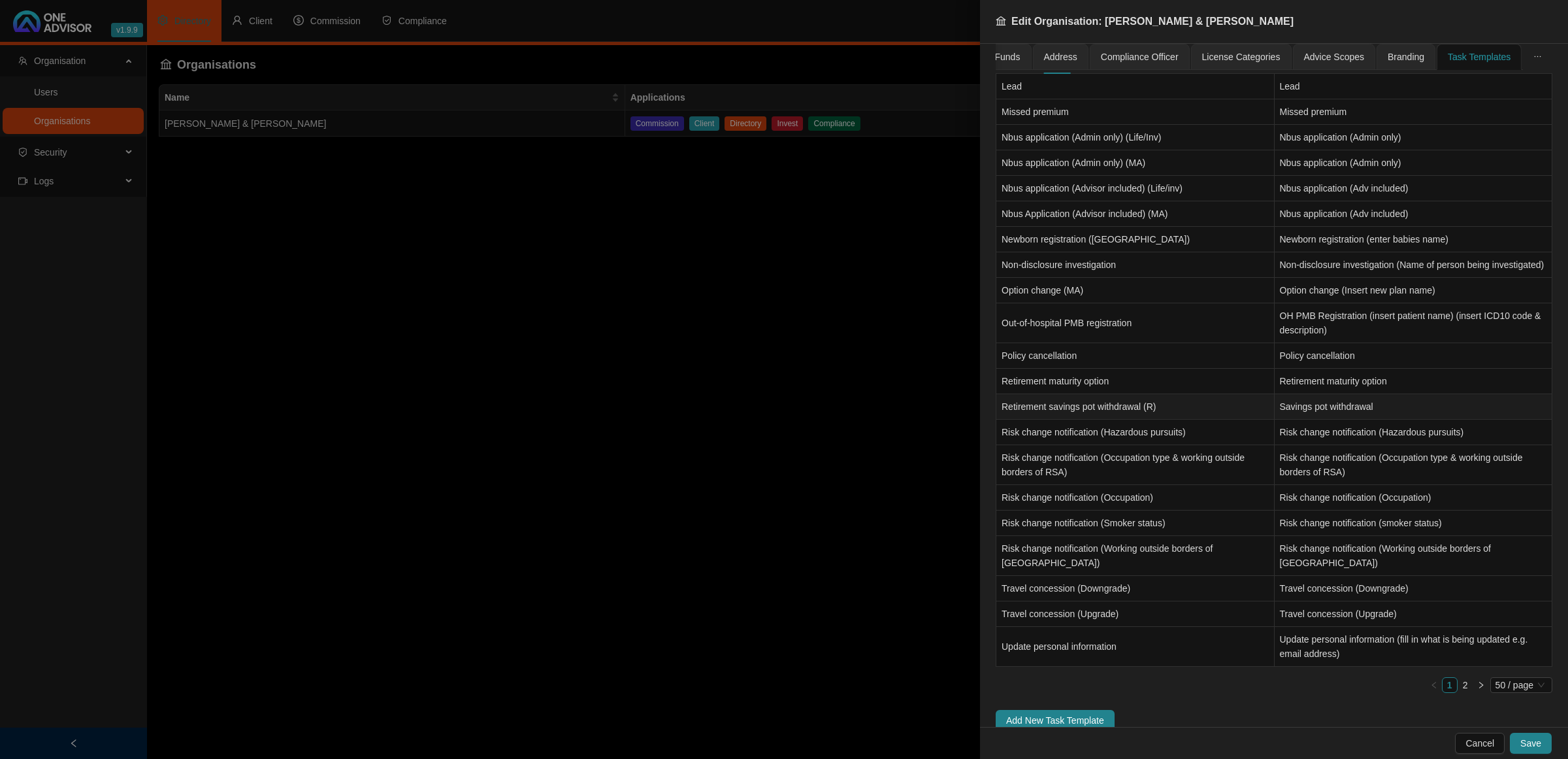
scroll to position [971, 0]
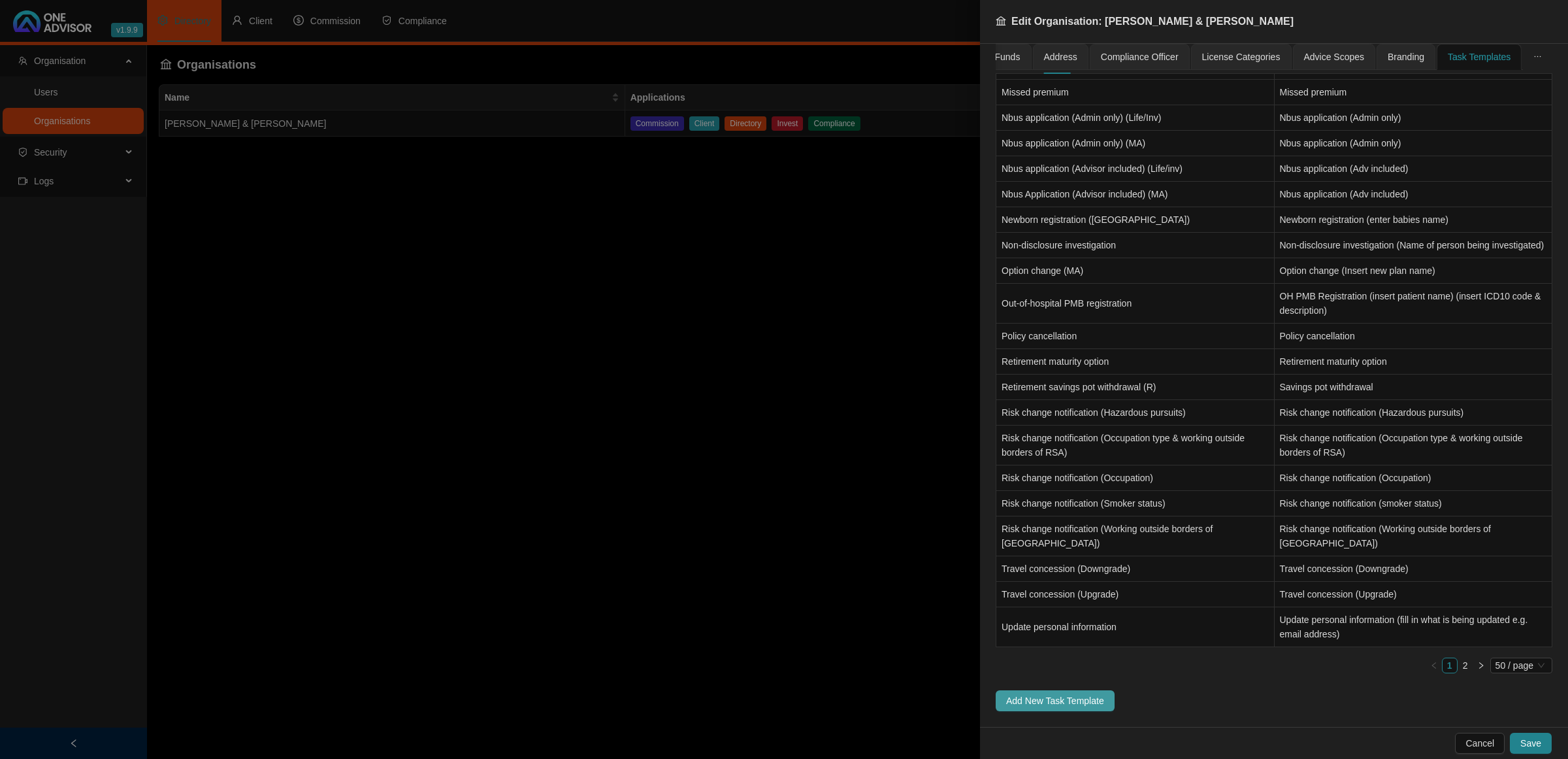
click at [1053, 504] on span "Add New Task Template" at bounding box center [1055, 700] width 98 height 15
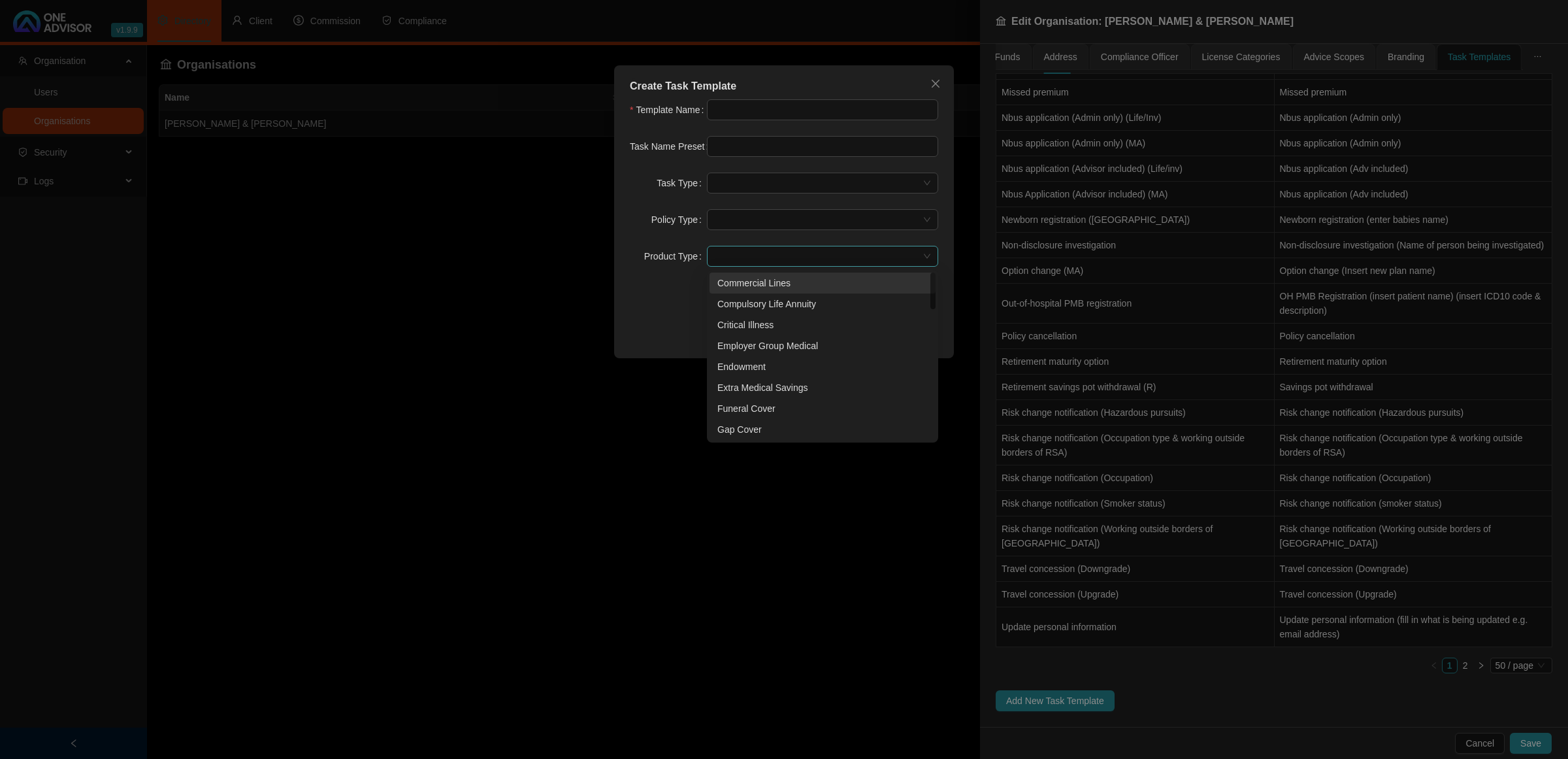
click at [857, 249] on span at bounding box center [822, 256] width 216 height 20
click at [755, 257] on span at bounding box center [822, 256] width 216 height 20
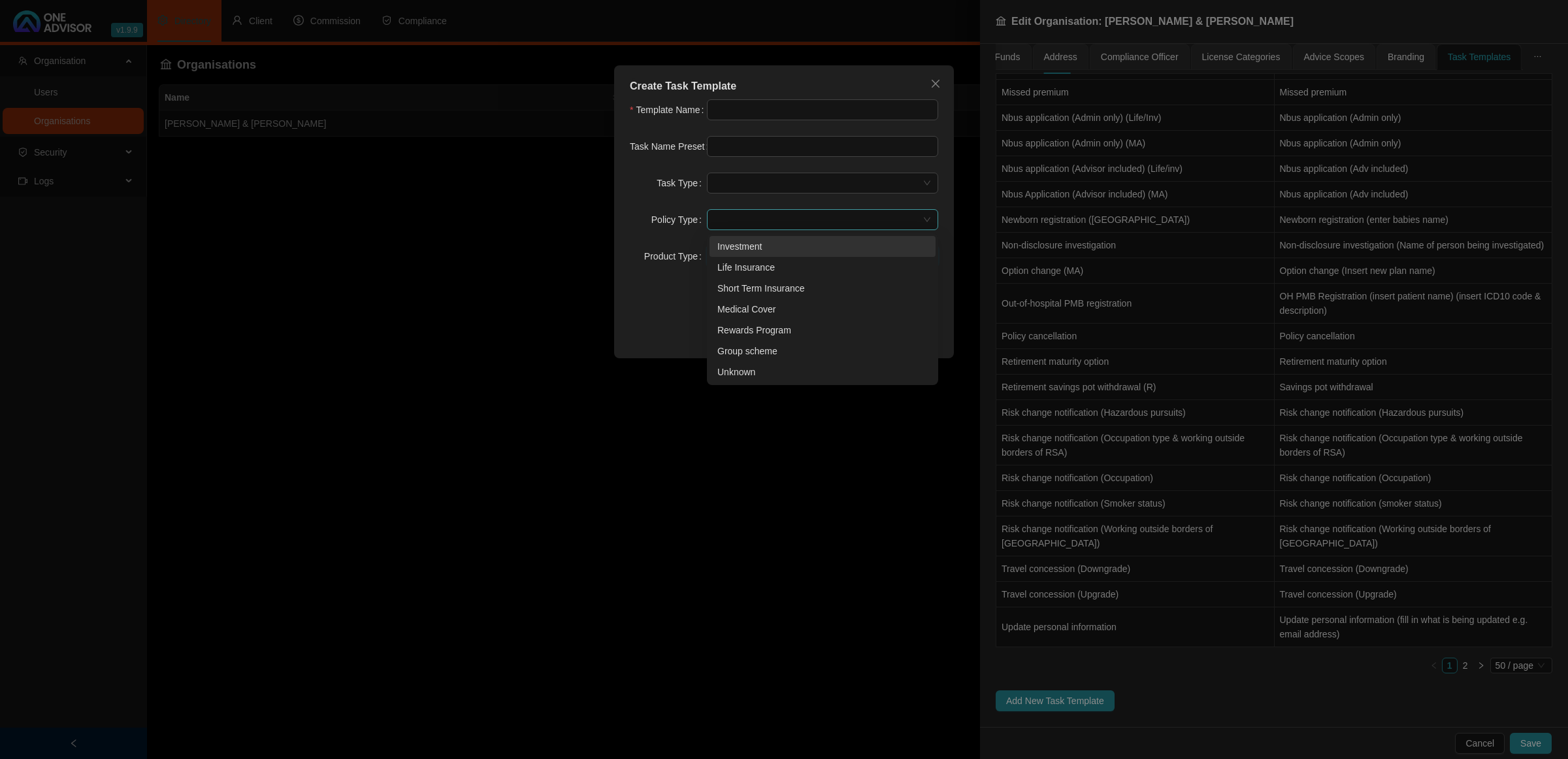
click at [758, 220] on span at bounding box center [822, 220] width 216 height 20
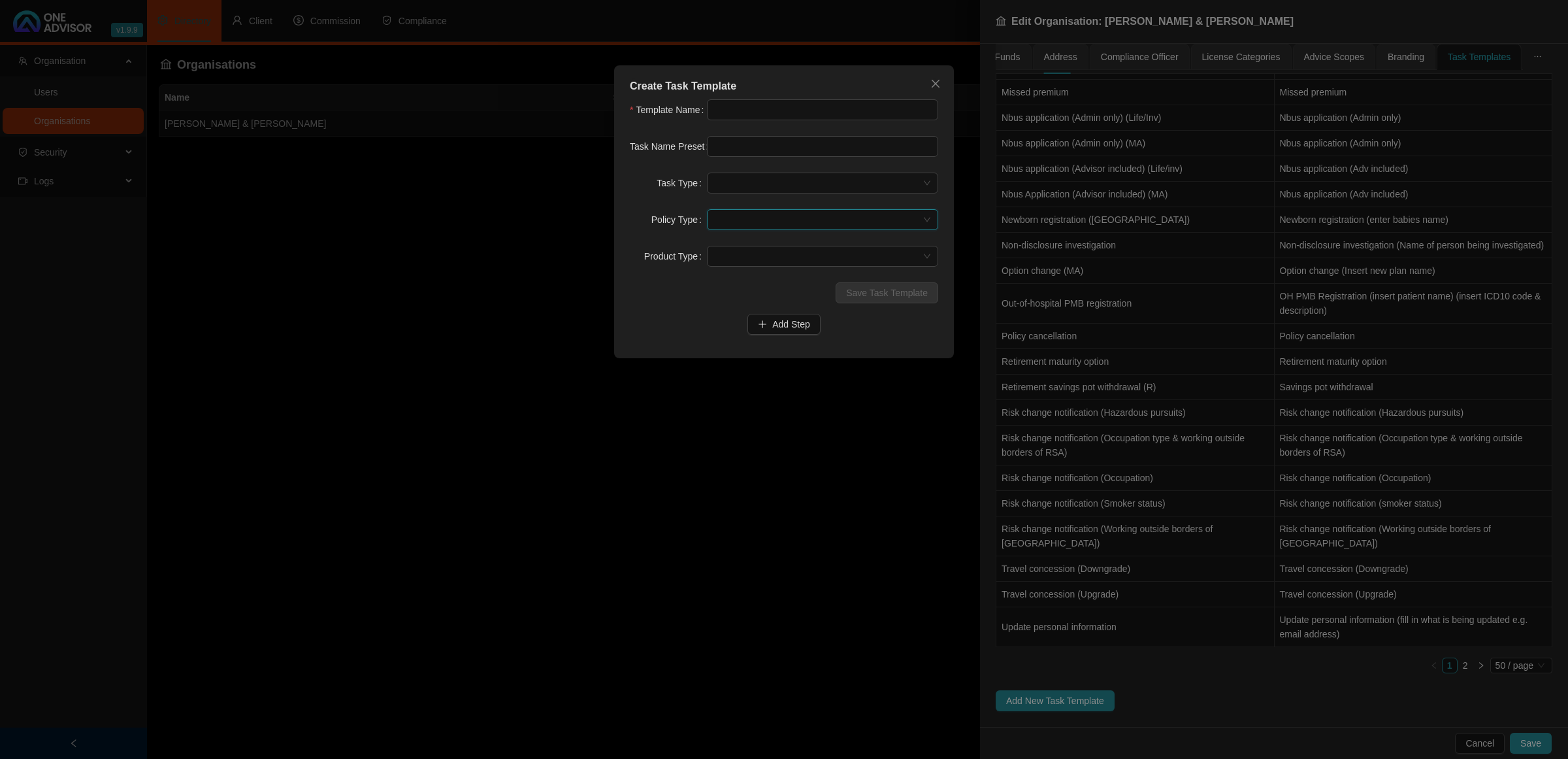
click at [758, 220] on span at bounding box center [822, 220] width 216 height 20
click at [766, 183] on span at bounding box center [822, 183] width 216 height 20
click at [764, 111] on input "text" at bounding box center [822, 110] width 231 height 21
click at [785, 180] on span at bounding box center [822, 183] width 216 height 20
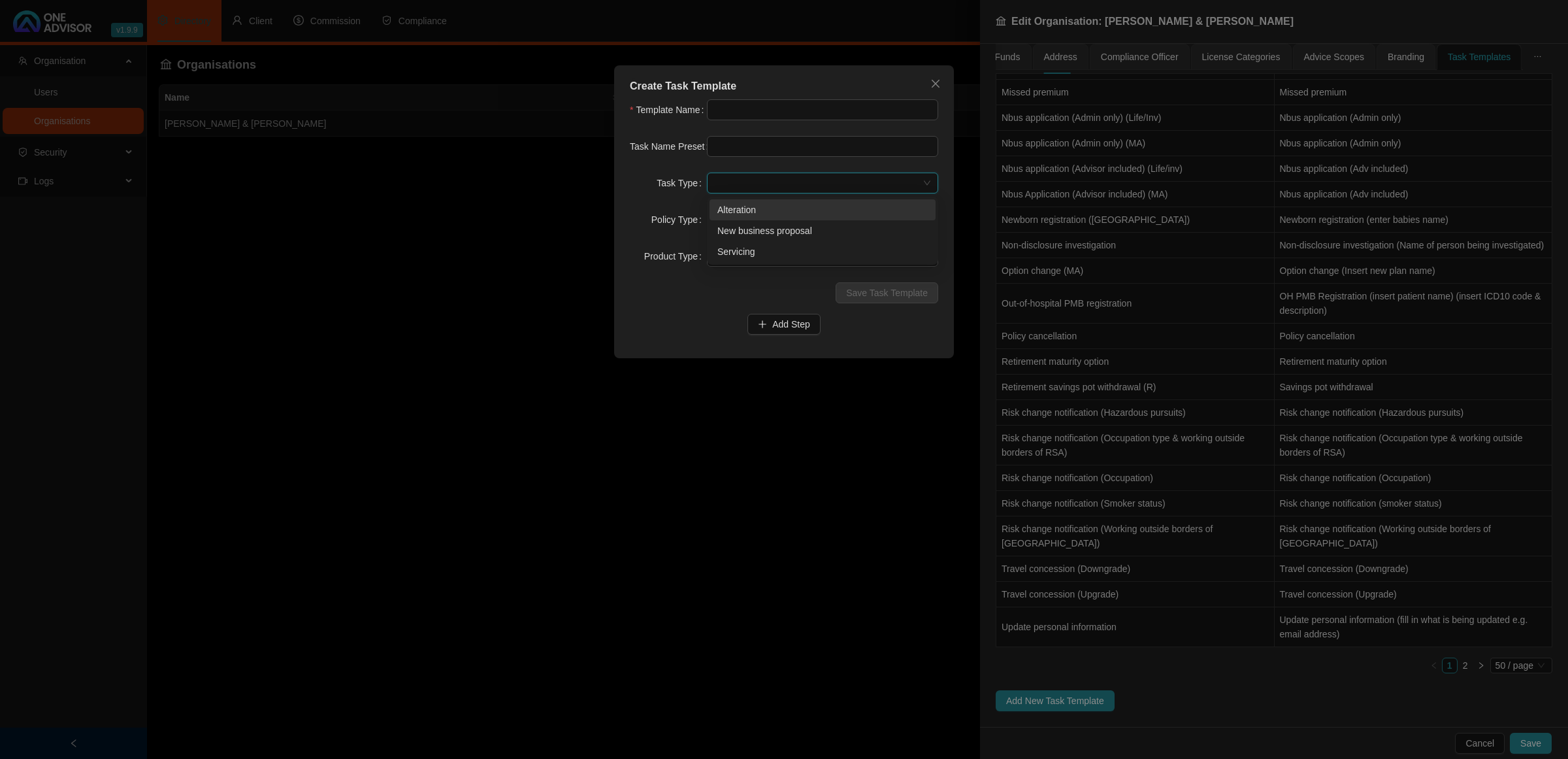
click at [766, 183] on span at bounding box center [822, 183] width 216 height 20
click at [791, 116] on input "text" at bounding box center [822, 110] width 231 height 21
click at [858, 118] on input "Cancel Annual Cover Escalation" at bounding box center [822, 110] width 231 height 21
click at [932, 76] on button "Close" at bounding box center [936, 84] width 21 height 21
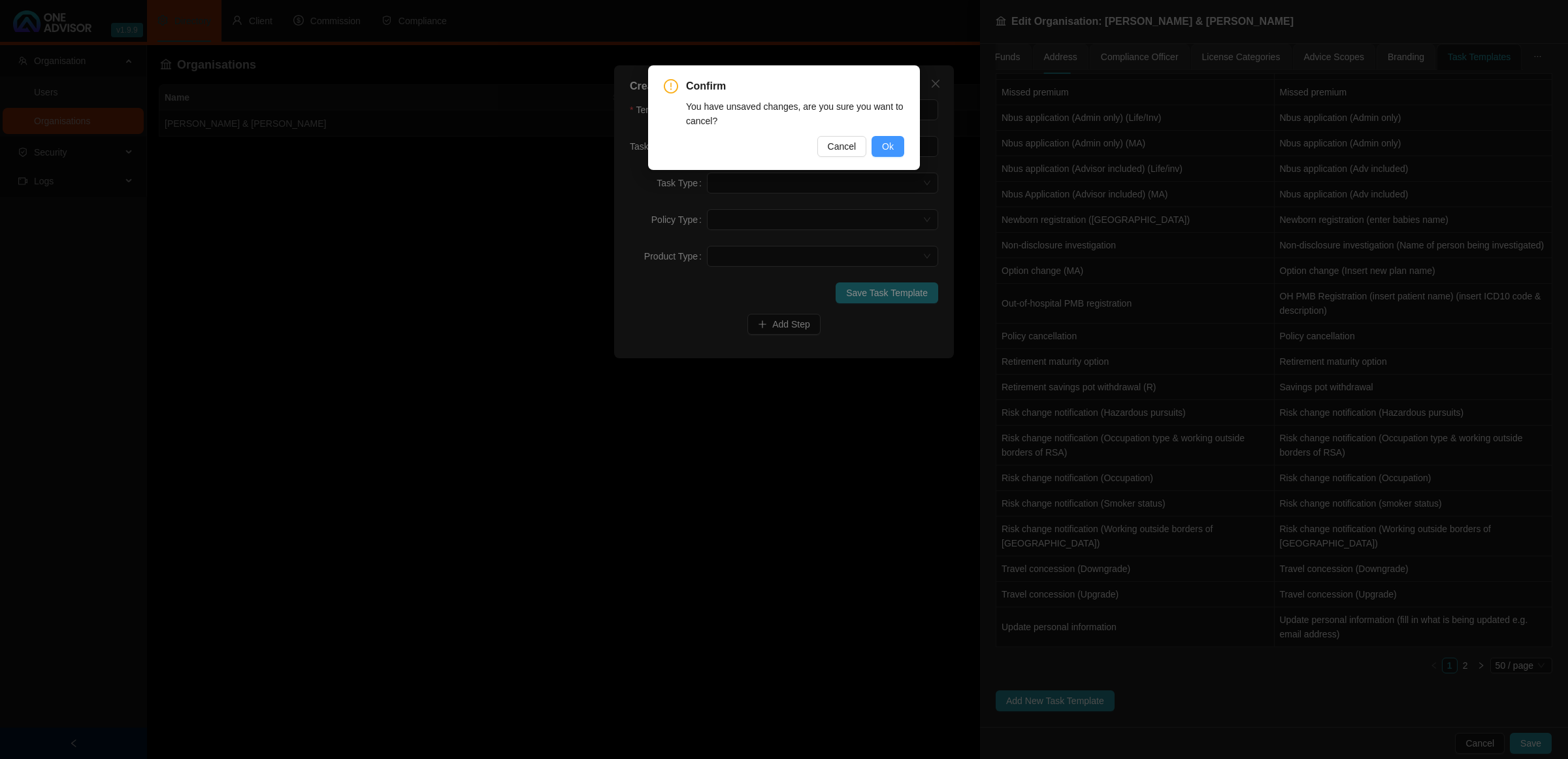
click at [891, 142] on span "Ok" at bounding box center [888, 146] width 11 height 15
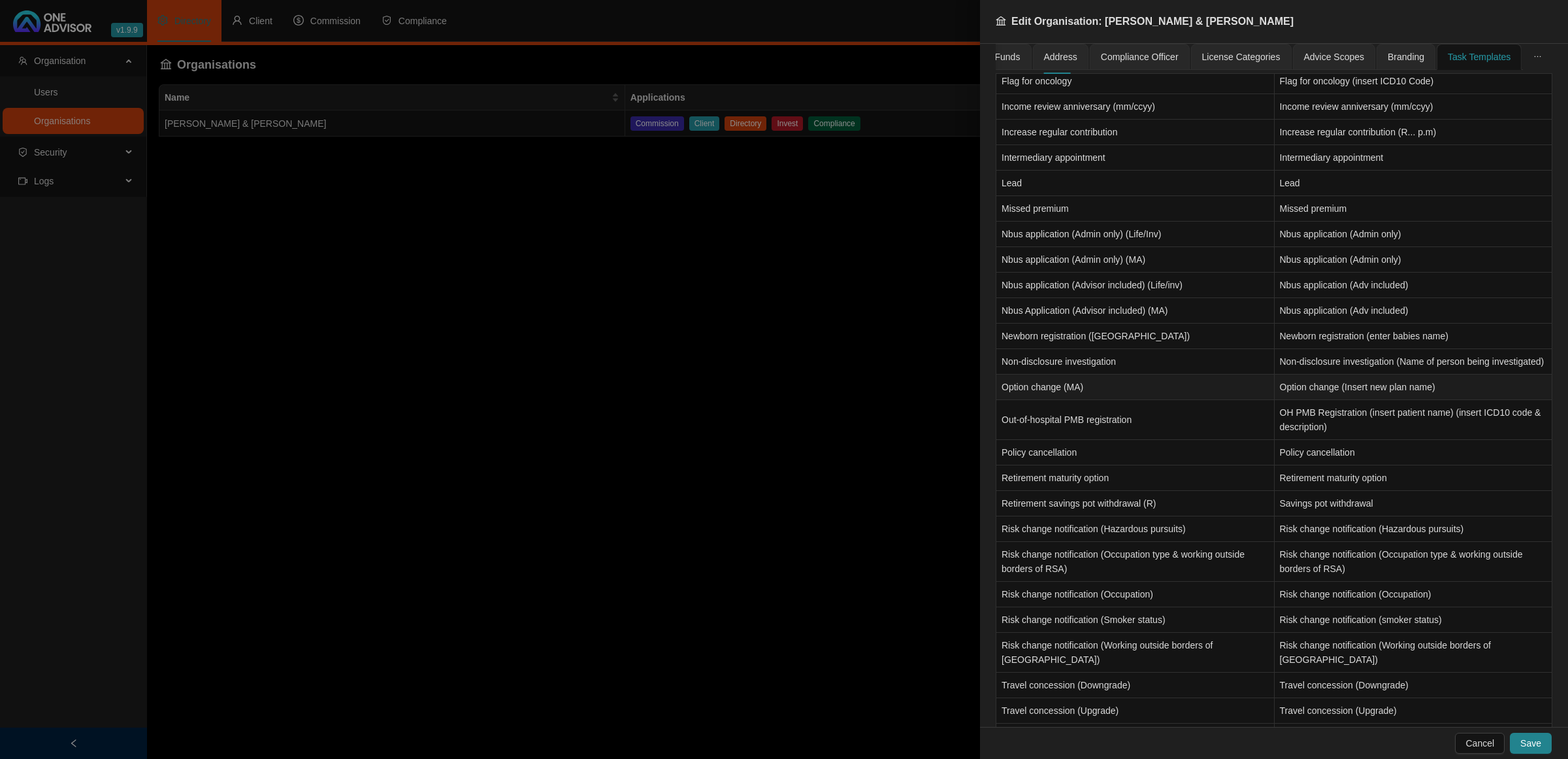
scroll to position [807, 0]
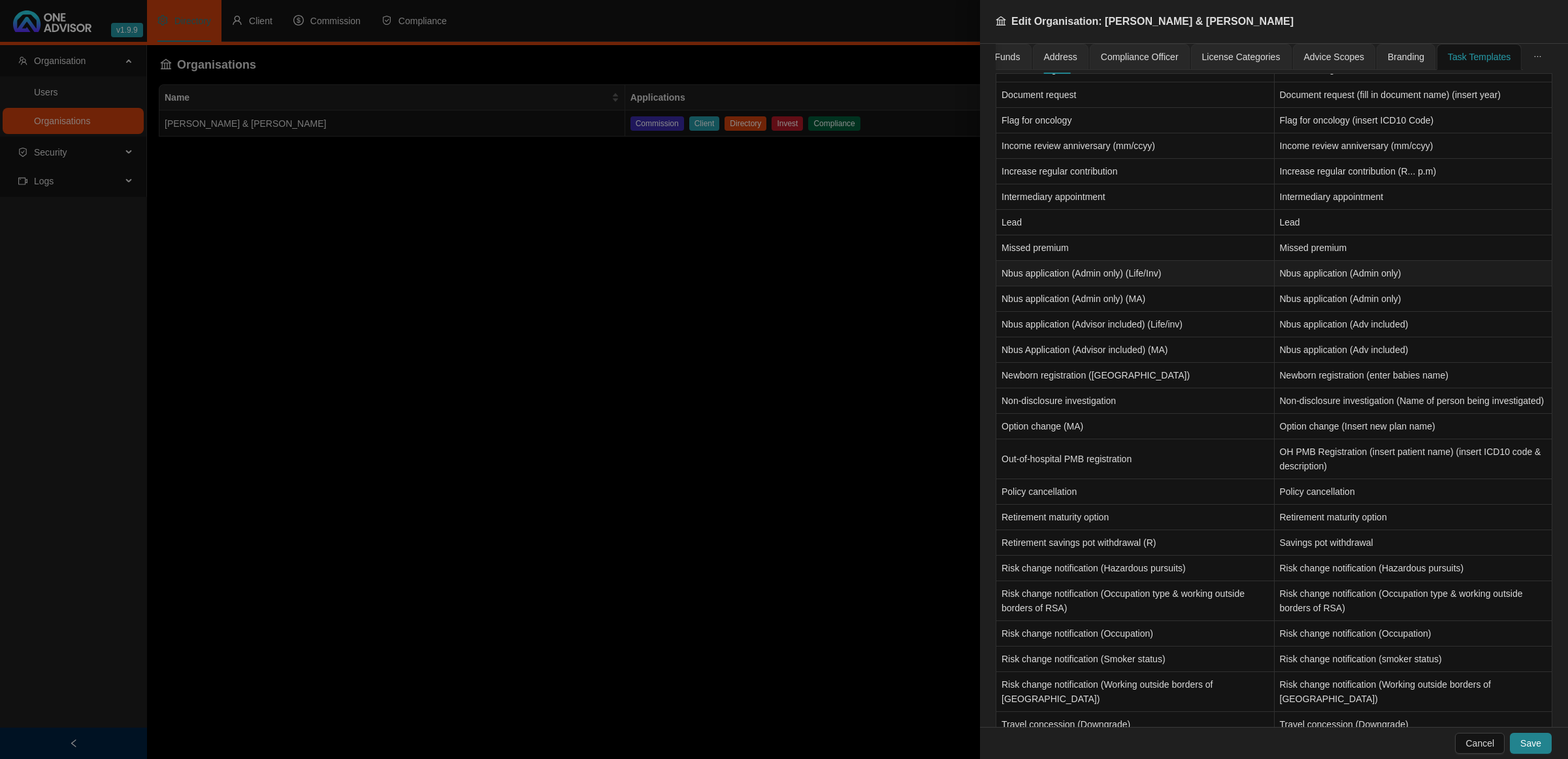
click at [1098, 274] on td "Nbus application (Admin only) (Life/Inv)" at bounding box center [1135, 273] width 278 height 25
type input "Nbus application (Admin only) (Life/Inv)"
type input "Nbus application (Admin only)"
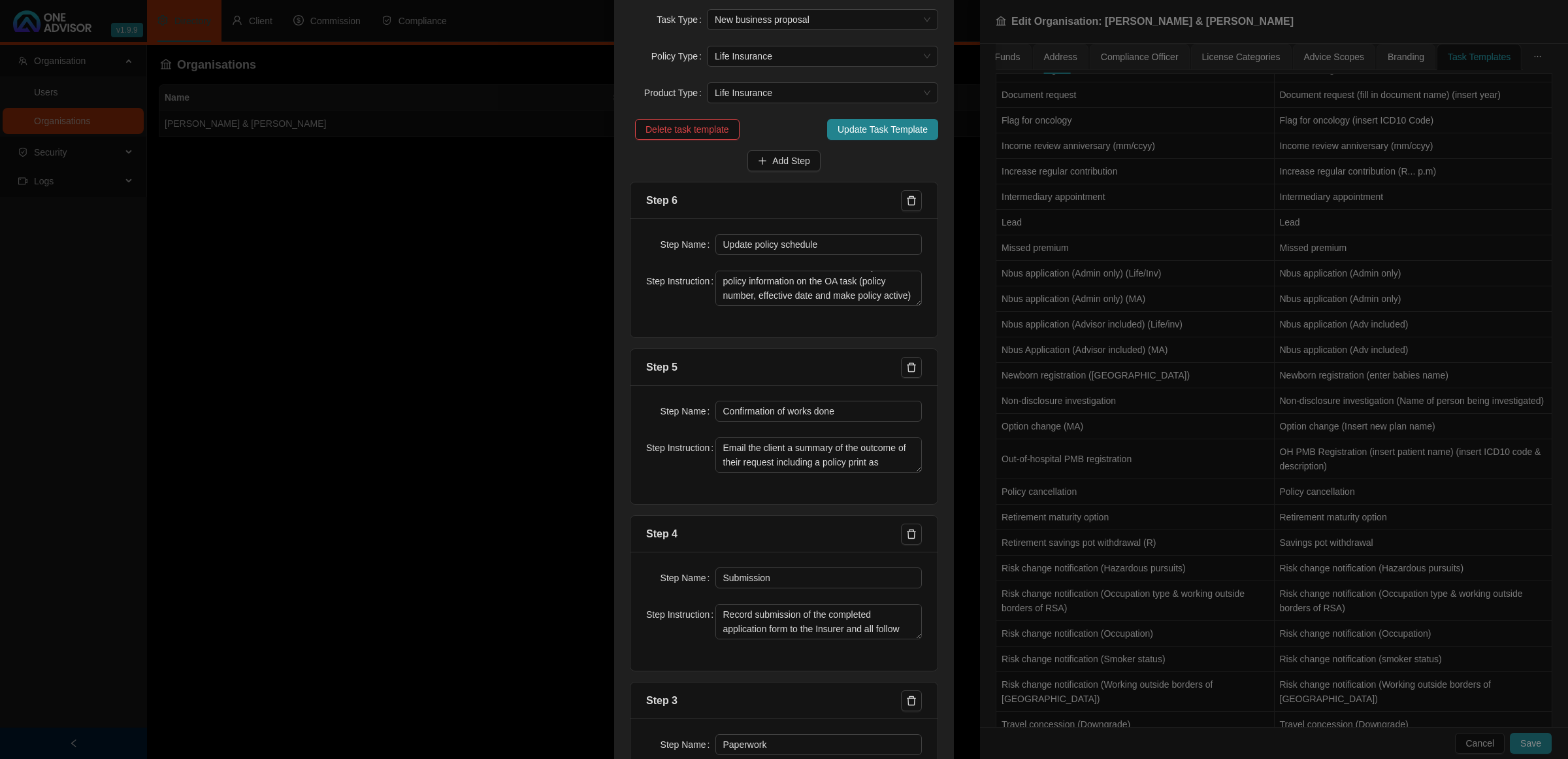
scroll to position [0, 0]
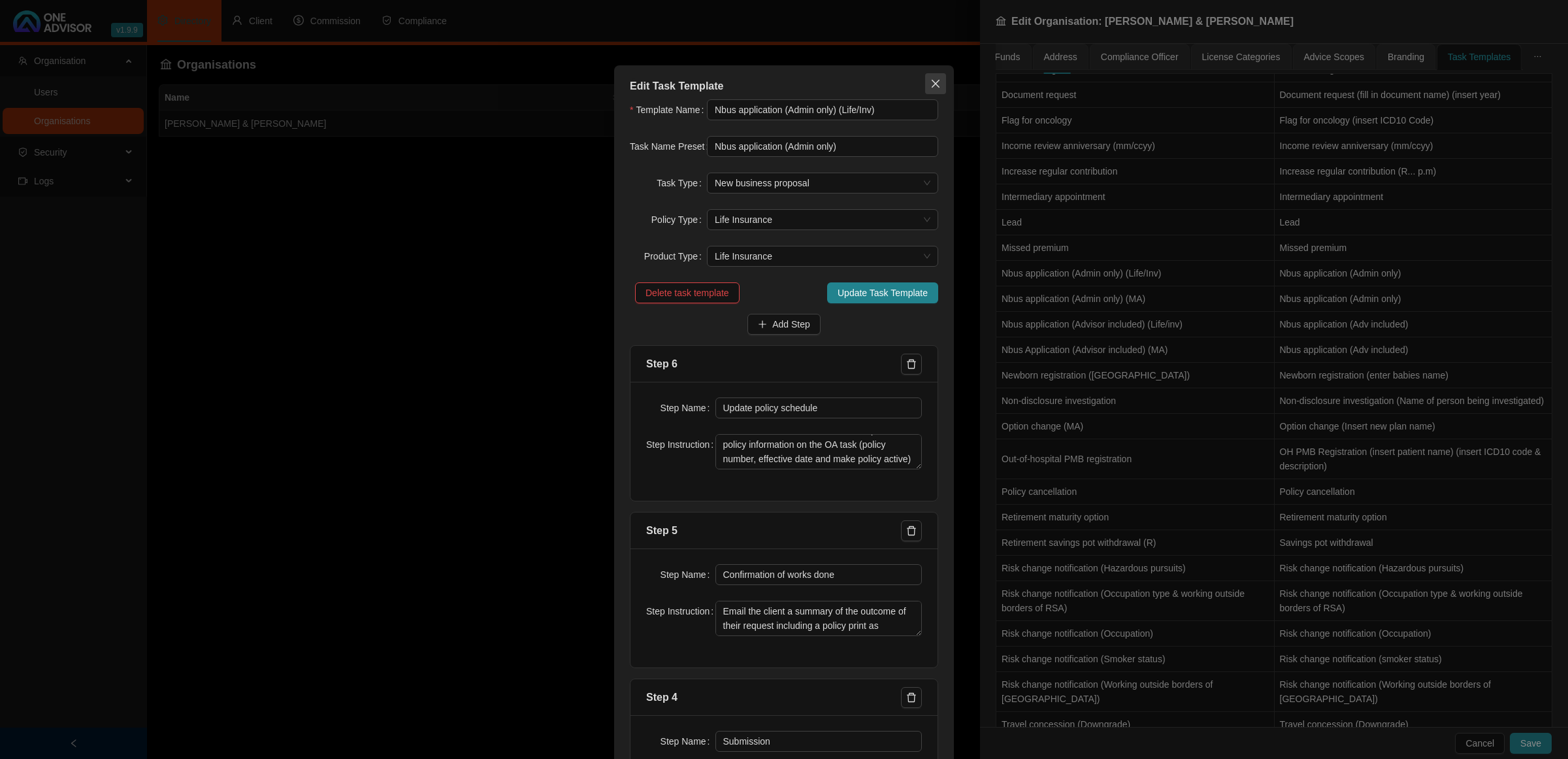
click at [932, 84] on icon "close" at bounding box center [936, 84] width 8 height 8
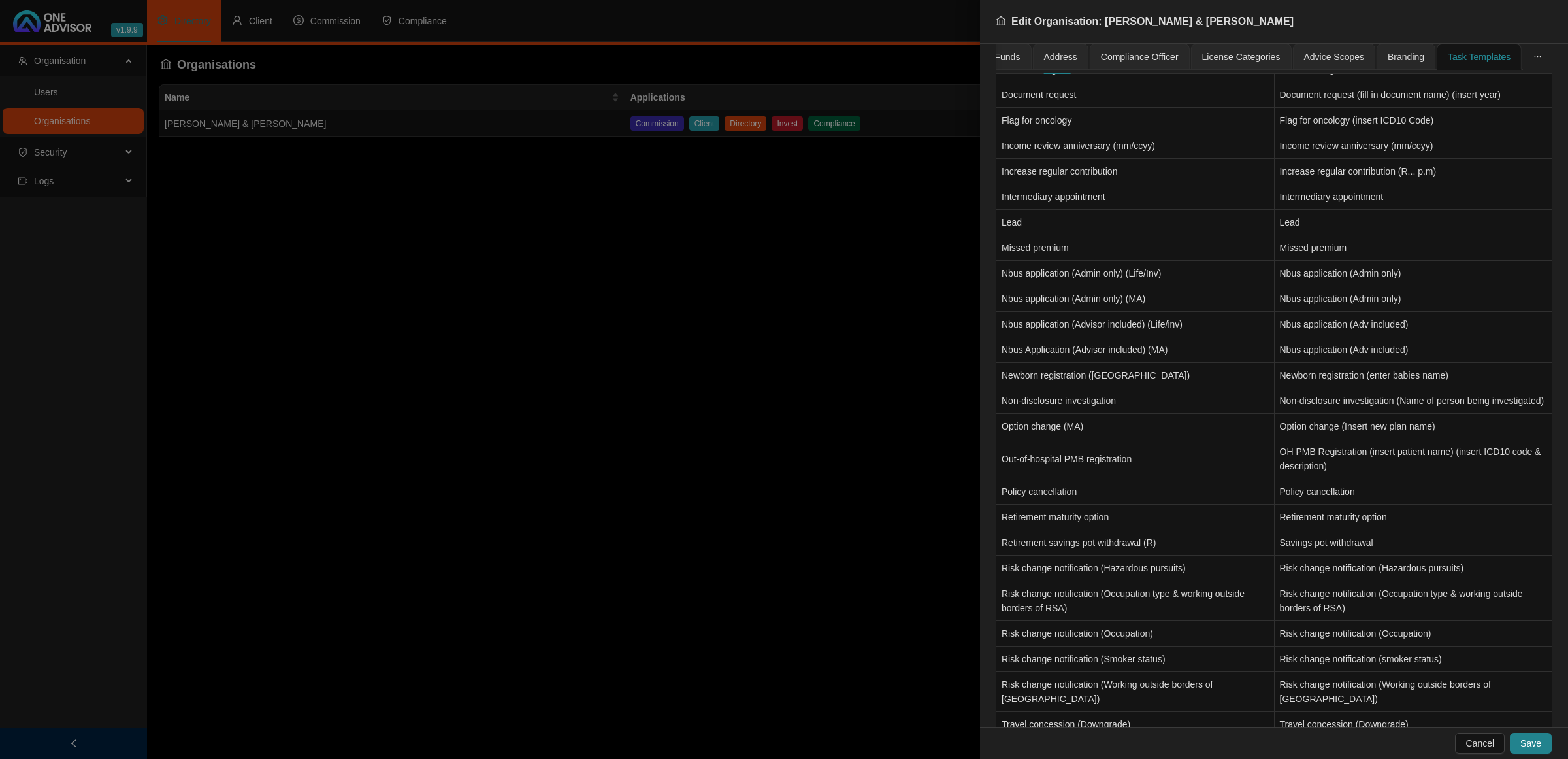
click at [547, 430] on div at bounding box center [784, 379] width 1568 height 759
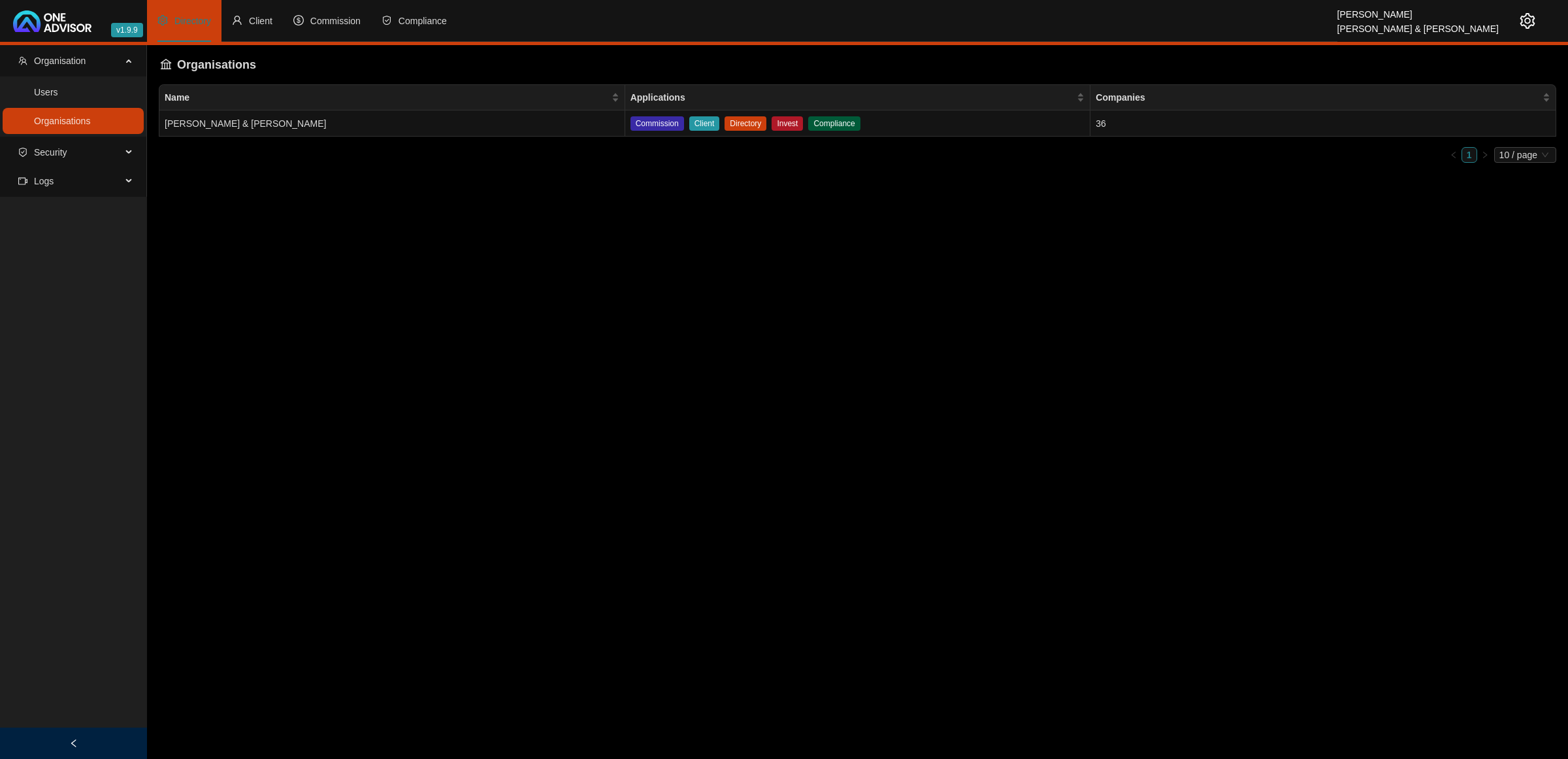
click at [714, 383] on main "Organisation Users Organisations Security Logs Organisations Name Applications …" at bounding box center [784, 401] width 1568 height 713
